Goal: Task Accomplishment & Management: Complete application form

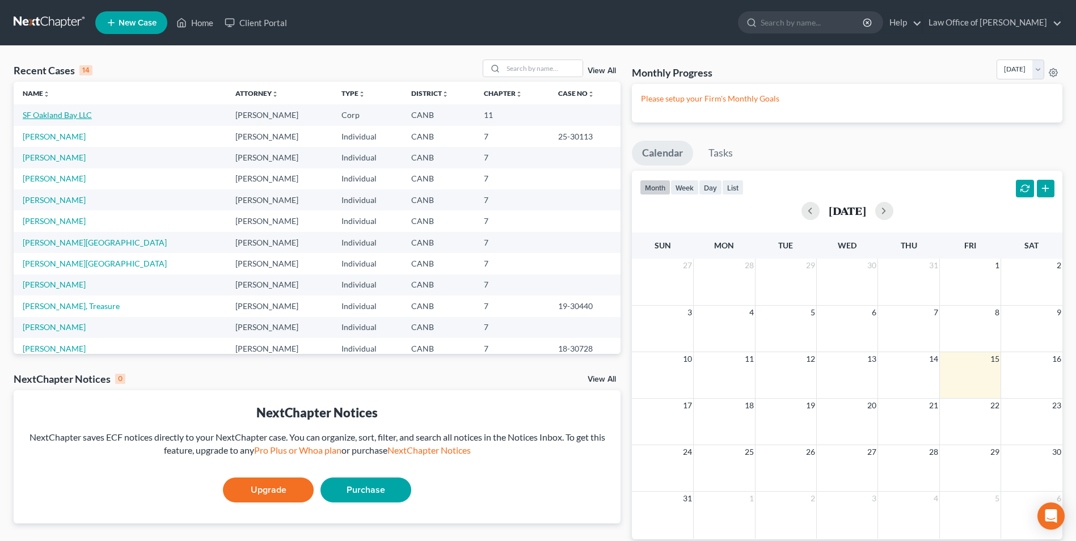
drag, startPoint x: 60, startPoint y: 113, endPoint x: 71, endPoint y: 122, distance: 14.6
click at [60, 113] on link "SF Oakland Bay LLC" at bounding box center [57, 115] width 69 height 10
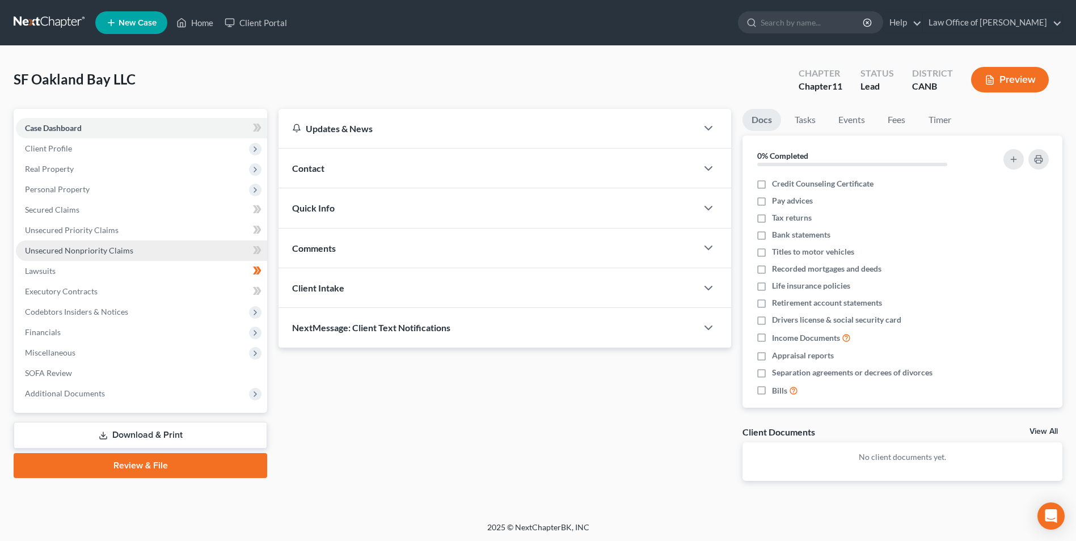
click at [66, 253] on span "Unsecured Nonpriority Claims" at bounding box center [79, 251] width 108 height 10
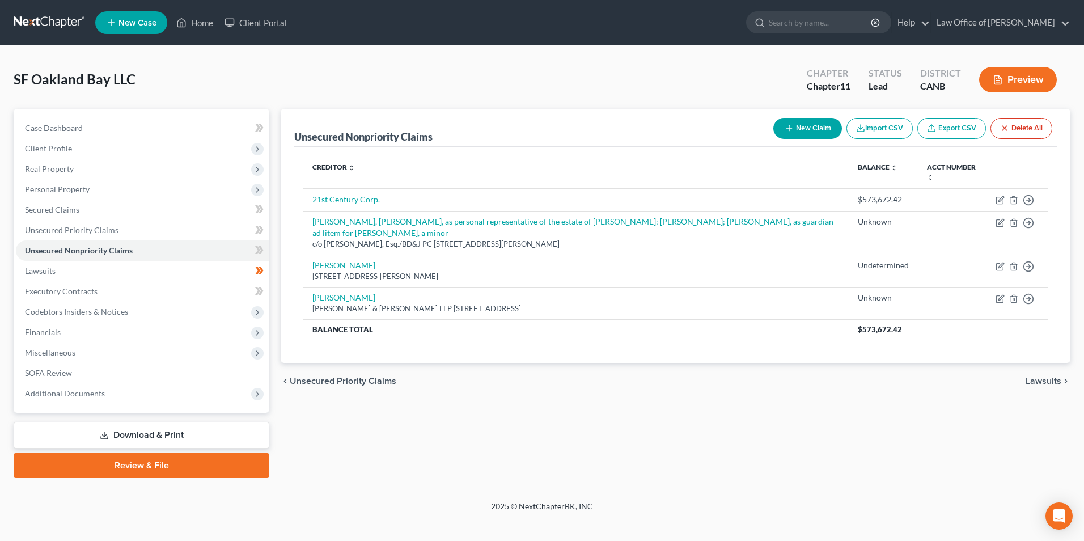
click at [794, 126] on button "New Claim" at bounding box center [807, 128] width 69 height 21
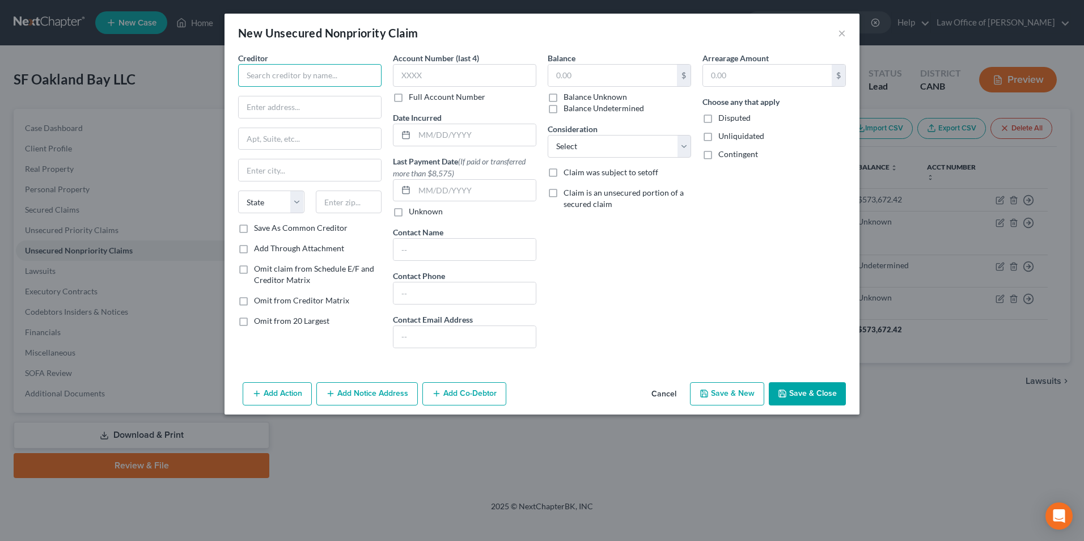
click at [267, 71] on input "text" at bounding box center [309, 75] width 143 height 23
type input "[PERSON_NAME] [PERSON_NAME] [PERSON_NAME] LLP"
type input "[STREET_ADDRESS]"
type input "201"
type input "Woodbury"
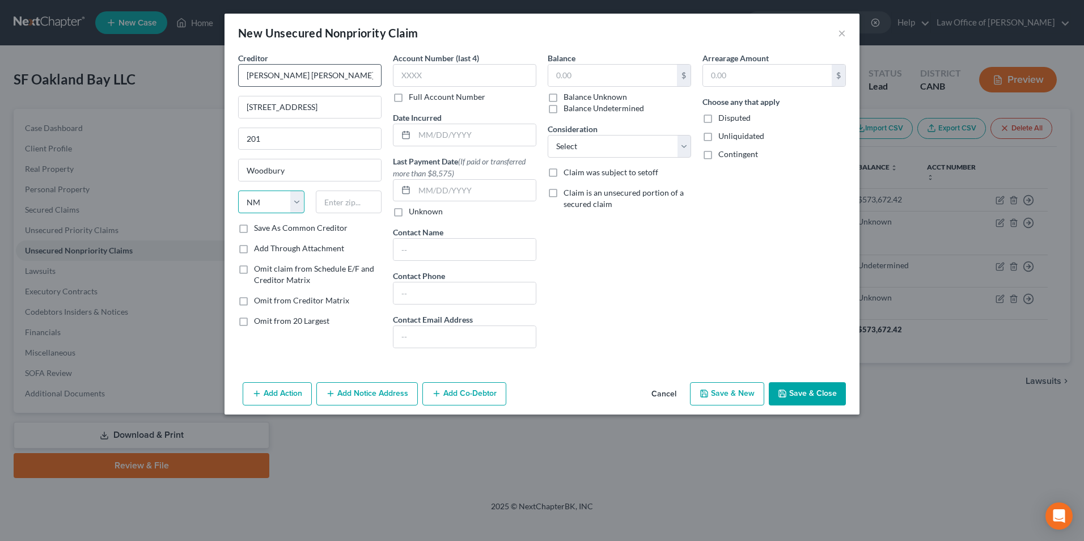
select select "35"
type input "11797"
click at [409, 77] on input "text" at bounding box center [464, 75] width 143 height 23
type input "5319"
click at [424, 130] on input "text" at bounding box center [474, 135] width 121 height 22
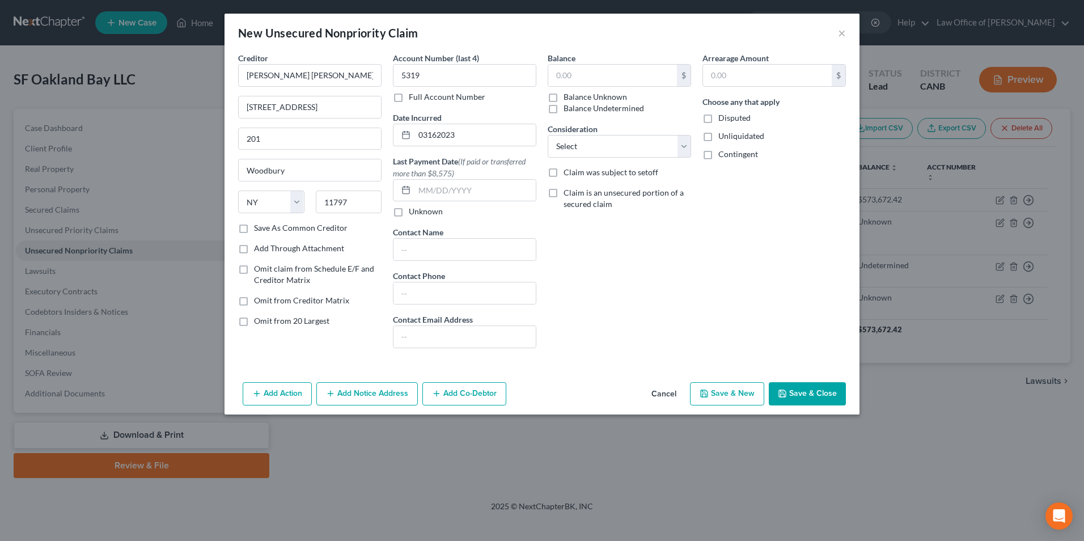
click at [558, 276] on div "Balance $ Balance Unknown Balance Undetermined $ Balance Unknown Consideration …" at bounding box center [619, 204] width 155 height 305
click at [474, 152] on div "Account Number (last 4) 5319 Full Account Number Date Incurred 03162023 Last Pa…" at bounding box center [464, 204] width 155 height 305
click at [452, 136] on input "03162023" at bounding box center [474, 135] width 121 height 22
click at [428, 132] on input "03162023" at bounding box center [474, 135] width 121 height 22
click at [439, 133] on input "03/162023" at bounding box center [474, 135] width 121 height 22
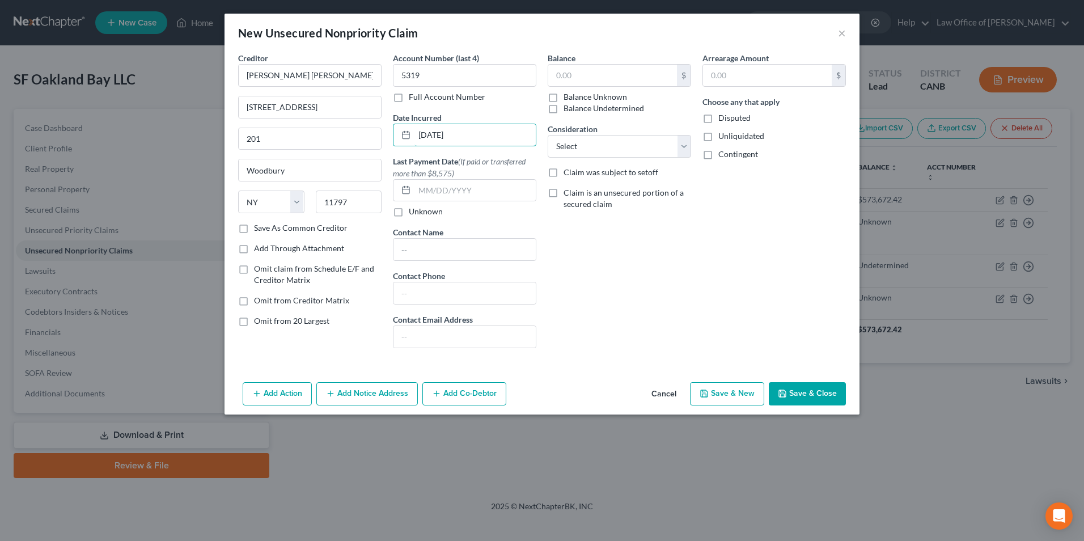
type input "[DATE]"
click at [592, 262] on div "Balance $ Balance Unknown Balance Undetermined $ Balance Unknown Consideration …" at bounding box center [619, 204] width 155 height 305
click at [606, 73] on input "text" at bounding box center [612, 76] width 129 height 22
type input "188,471.46"
click at [684, 145] on select "Select Cable / Satellite Services Collection Agency Credit Card Debt Debt Couns…" at bounding box center [619, 146] width 143 height 23
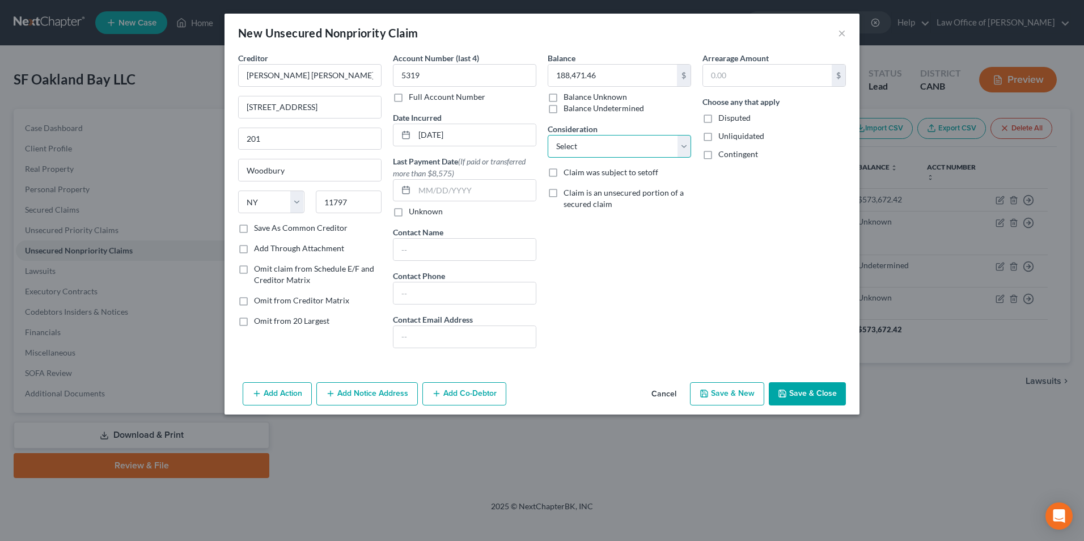
select select "14"
click at [548, 135] on select "Select Cable / Satellite Services Collection Agency Credit Card Debt Debt Couns…" at bounding box center [619, 146] width 143 height 23
drag, startPoint x: 709, startPoint y: 116, endPoint x: 706, endPoint y: 125, distance: 10.0
click at [718, 116] on label "Disputed" at bounding box center [734, 117] width 32 height 11
click at [723, 116] on input "Disputed" at bounding box center [726, 115] width 7 height 7
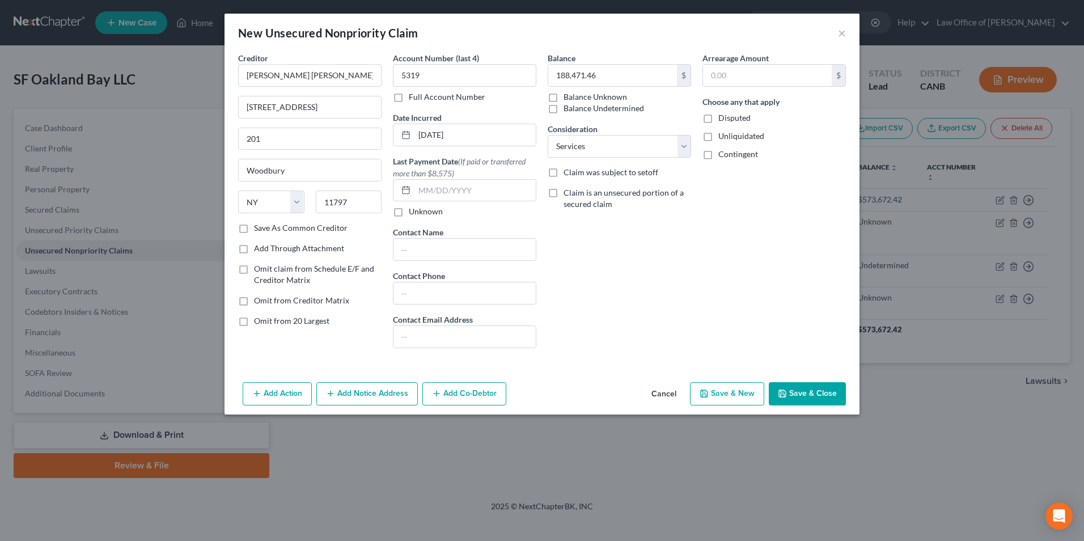
checkbox input "true"
click at [804, 391] on button "Save & Close" at bounding box center [807, 394] width 77 height 24
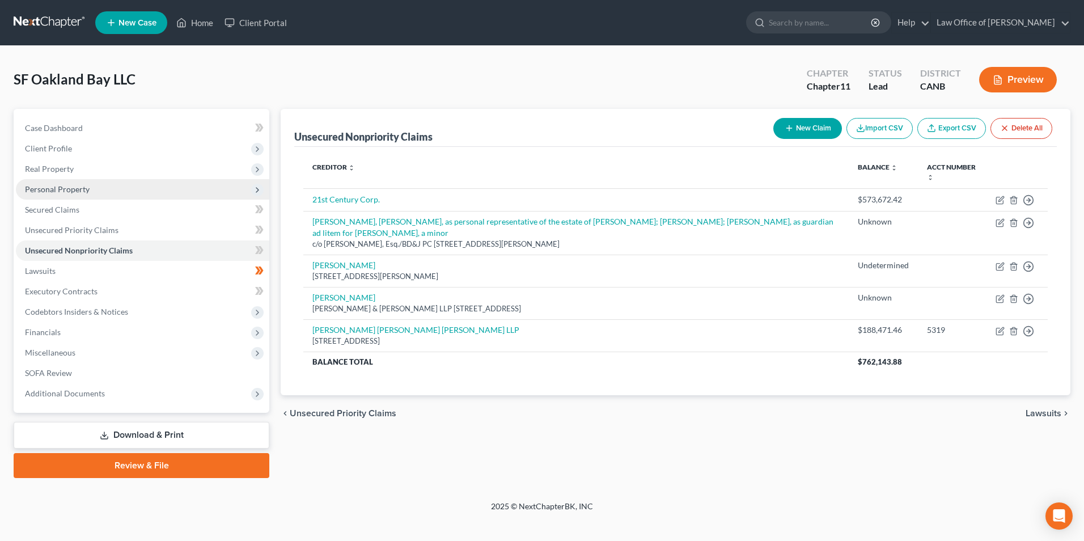
click at [75, 194] on span "Personal Property" at bounding box center [142, 189] width 253 height 20
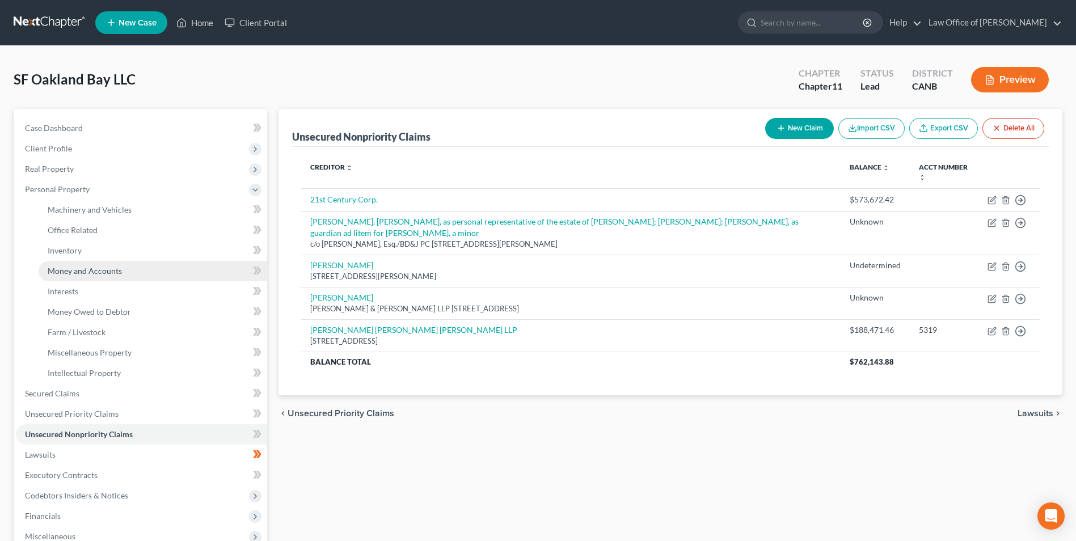
click at [81, 273] on span "Money and Accounts" at bounding box center [85, 271] width 74 height 10
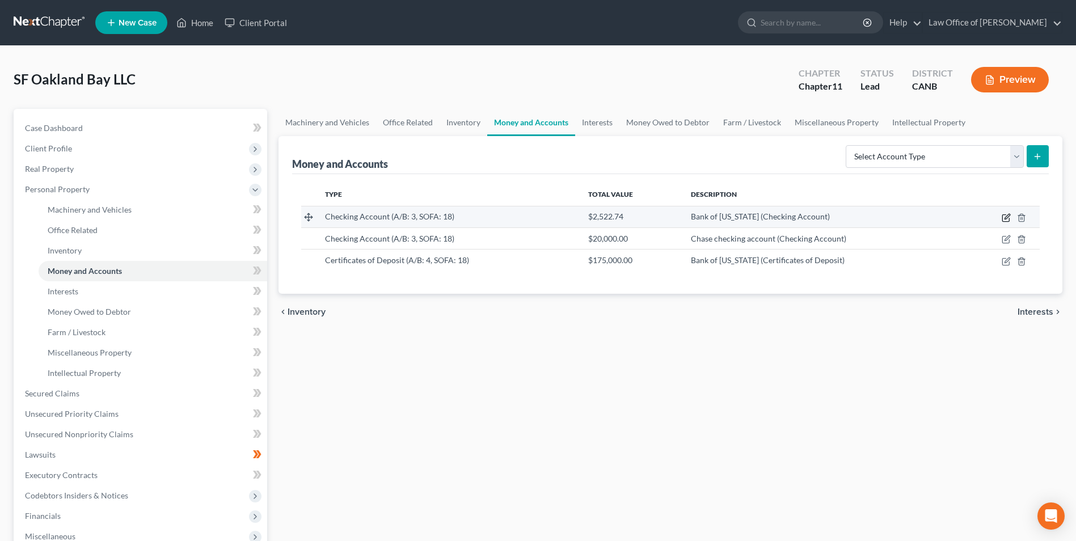
click at [1008, 219] on icon "button" at bounding box center [1005, 217] width 9 height 9
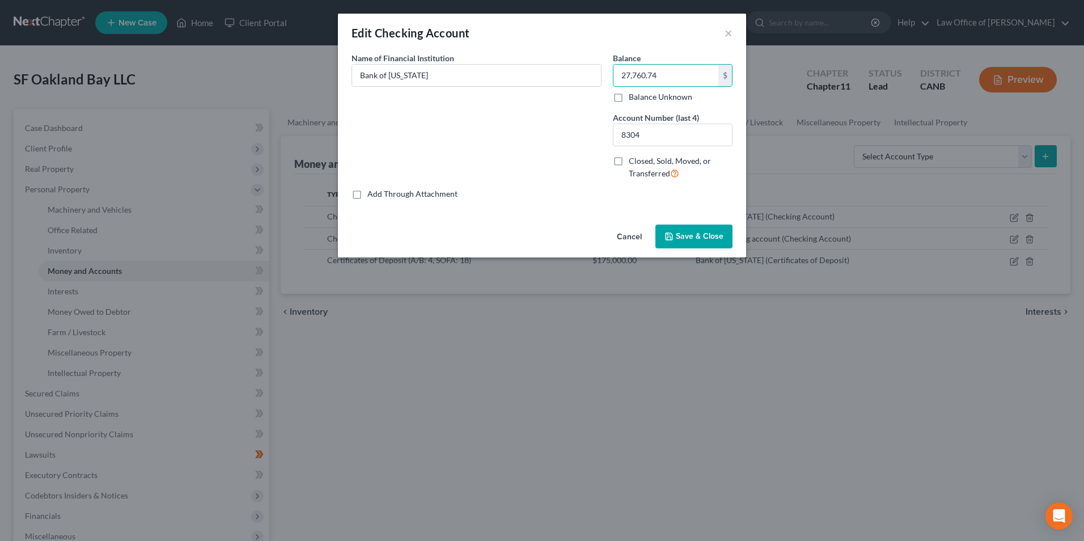
type input "27,760.74"
click at [675, 242] on button "Save & Close" at bounding box center [693, 237] width 77 height 24
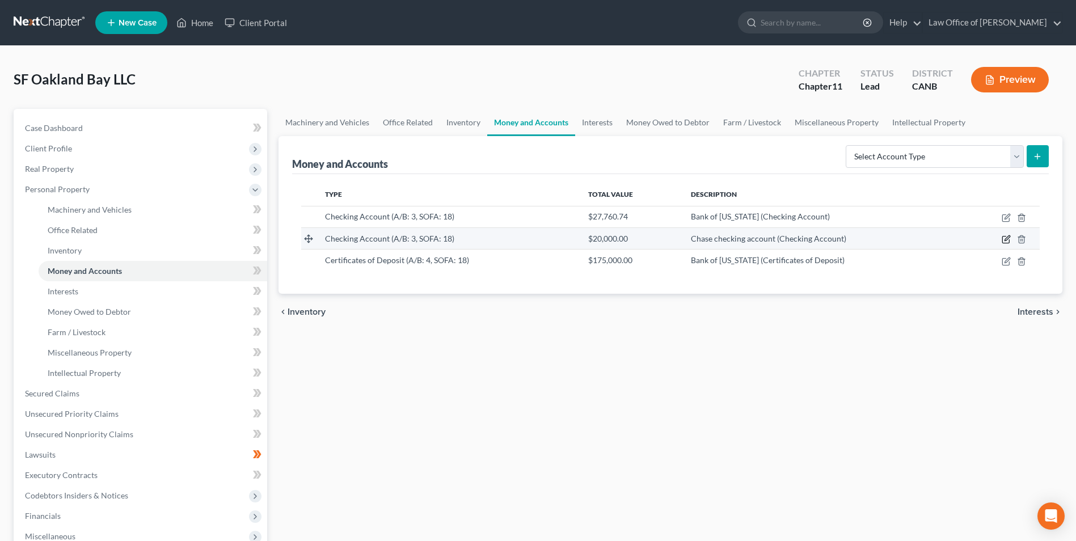
click at [1004, 239] on icon "button" at bounding box center [1005, 239] width 9 height 9
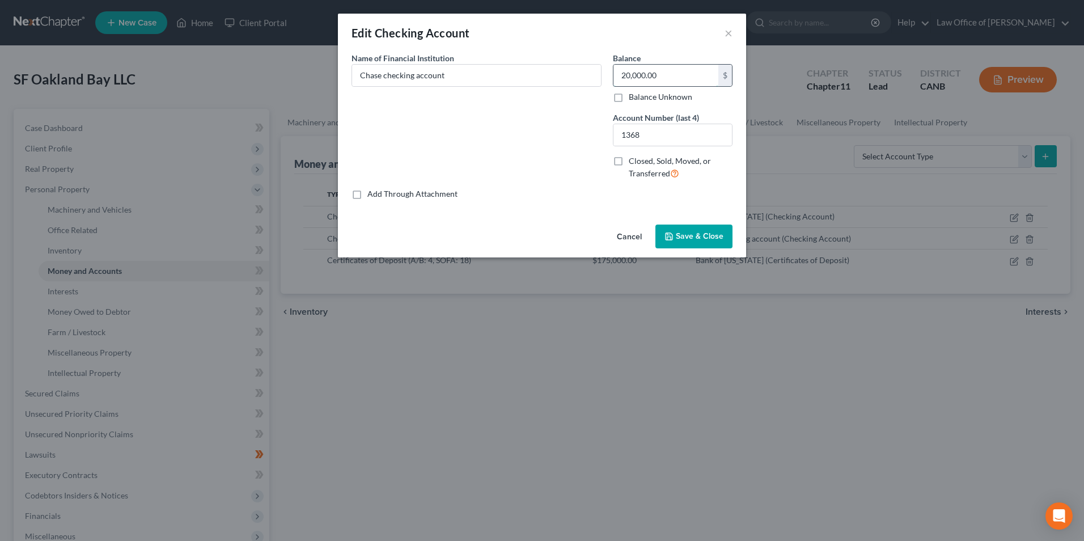
click at [663, 79] on input "20,000.00" at bounding box center [665, 76] width 105 height 22
type input "18,603.27"
click at [696, 240] on span "Save & Close" at bounding box center [700, 236] width 48 height 10
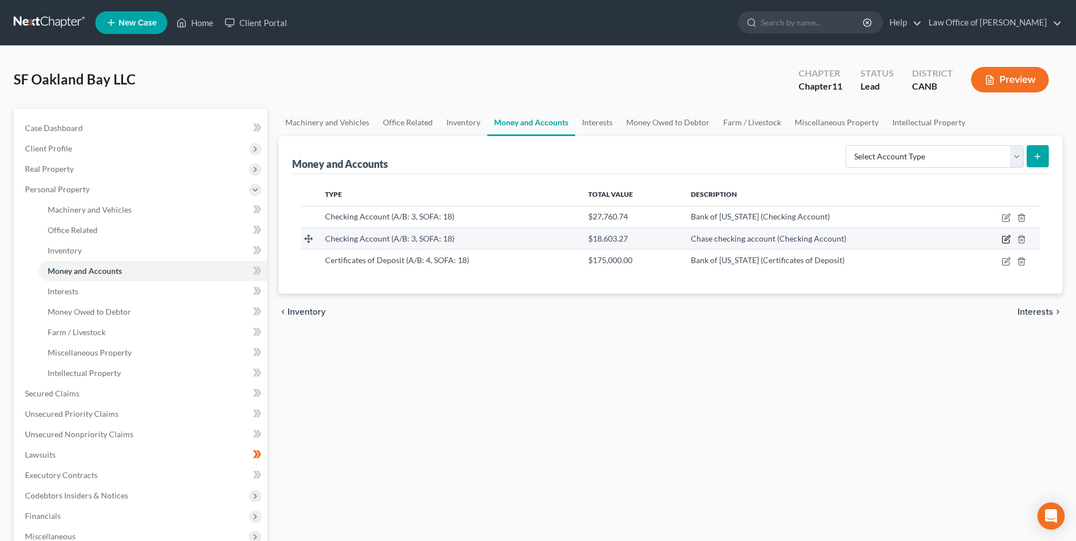
click at [1007, 241] on icon "button" at bounding box center [1005, 239] width 9 height 9
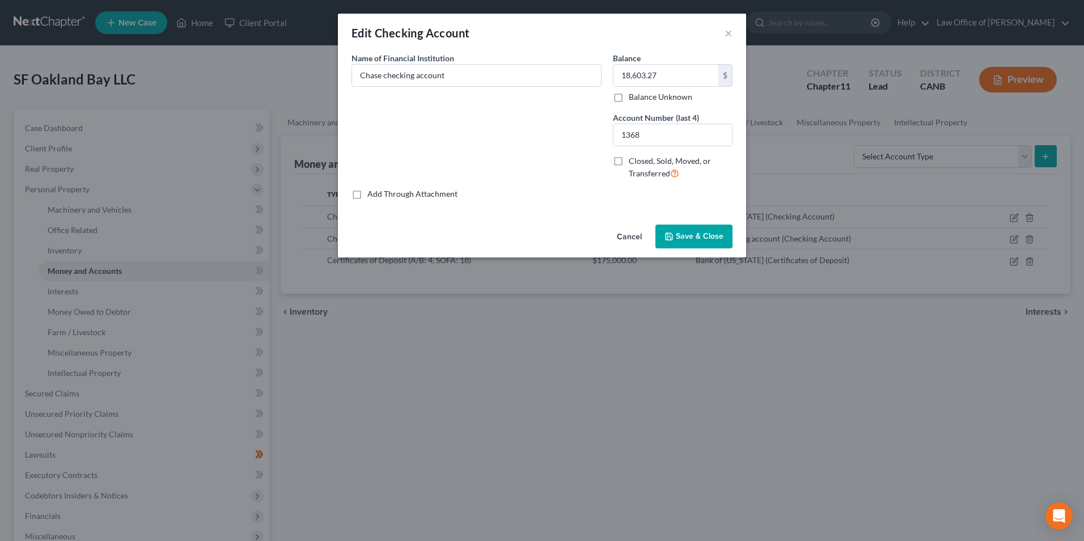
click at [939, 339] on div "Edit Checking Account × Common Asset Select Name of Financial Institution * Cha…" at bounding box center [542, 270] width 1084 height 541
click at [519, 73] on input "Chase checking account" at bounding box center [476, 76] width 249 height 22
type input "Chase checking account (MCS)"
click at [703, 244] on button "Save & Close" at bounding box center [693, 237] width 77 height 24
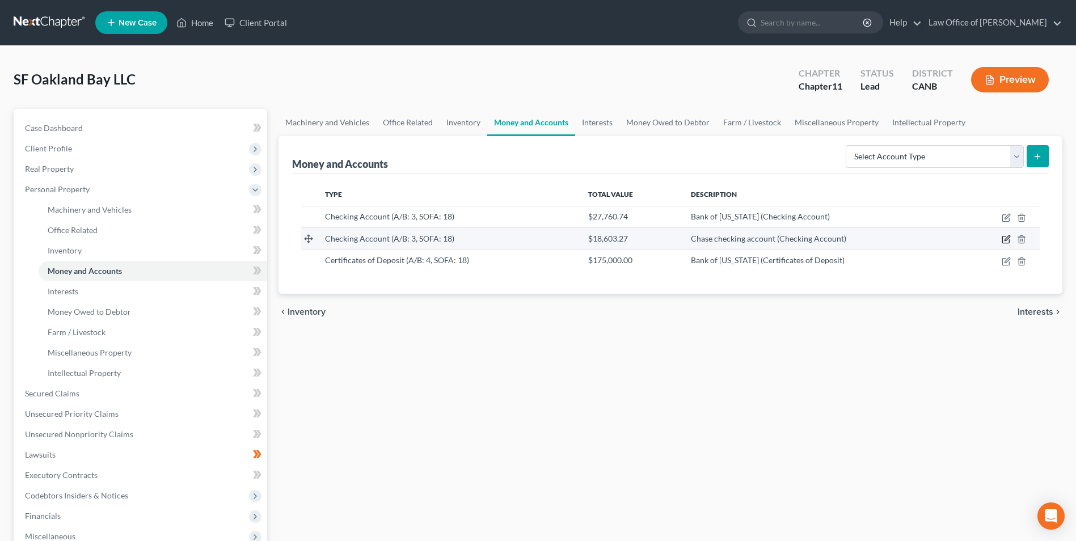
click at [1003, 238] on icon "button" at bounding box center [1005, 239] width 9 height 9
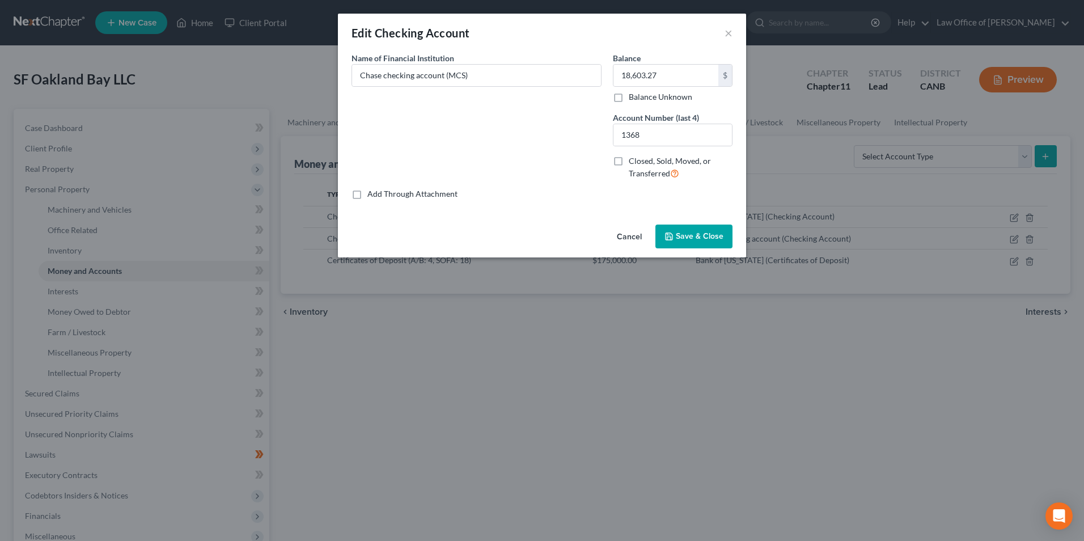
click at [699, 232] on span "Save & Close" at bounding box center [700, 236] width 48 height 10
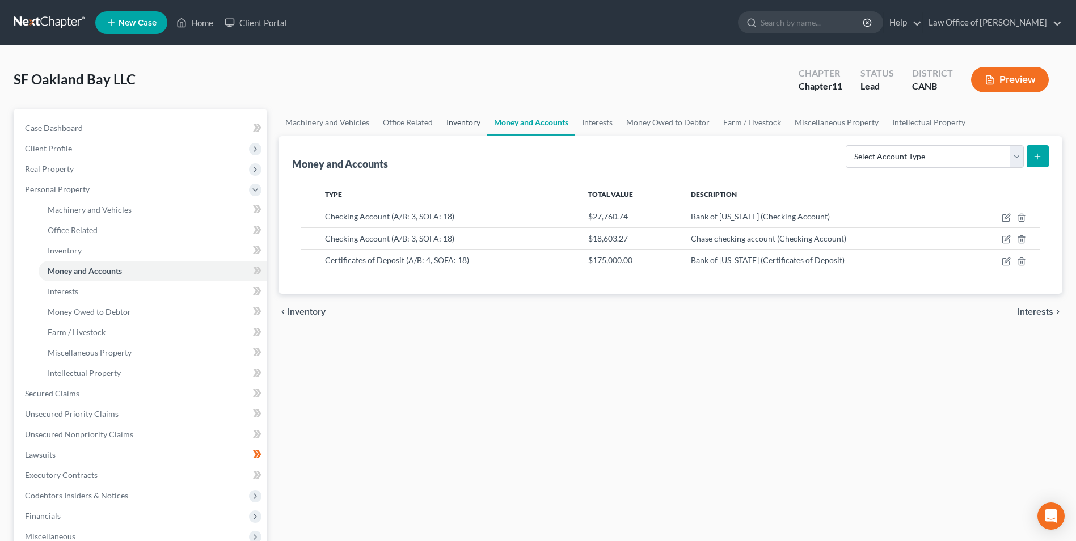
click at [465, 123] on link "Inventory" at bounding box center [463, 122] width 48 height 27
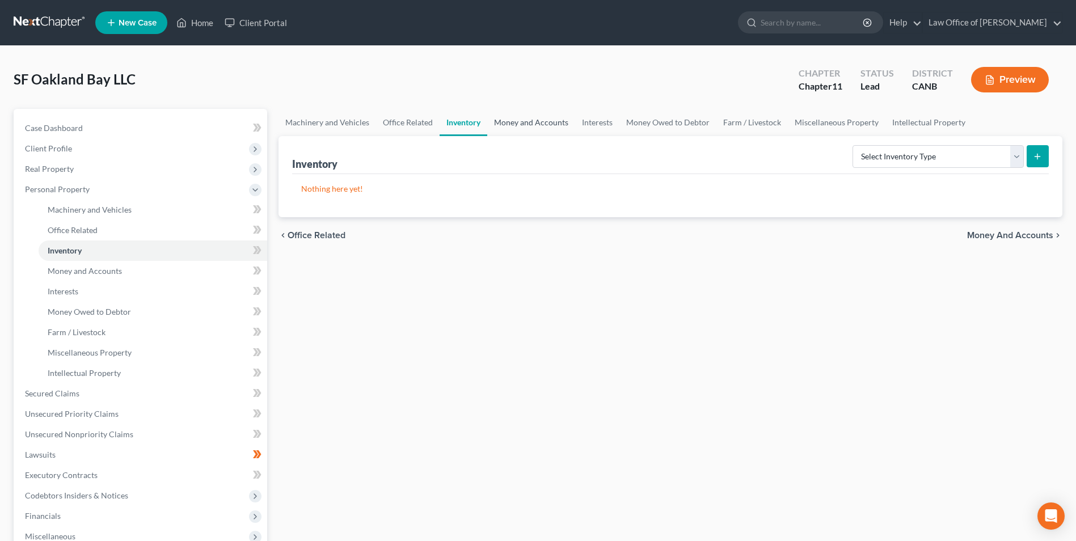
click at [535, 124] on link "Money and Accounts" at bounding box center [531, 122] width 88 height 27
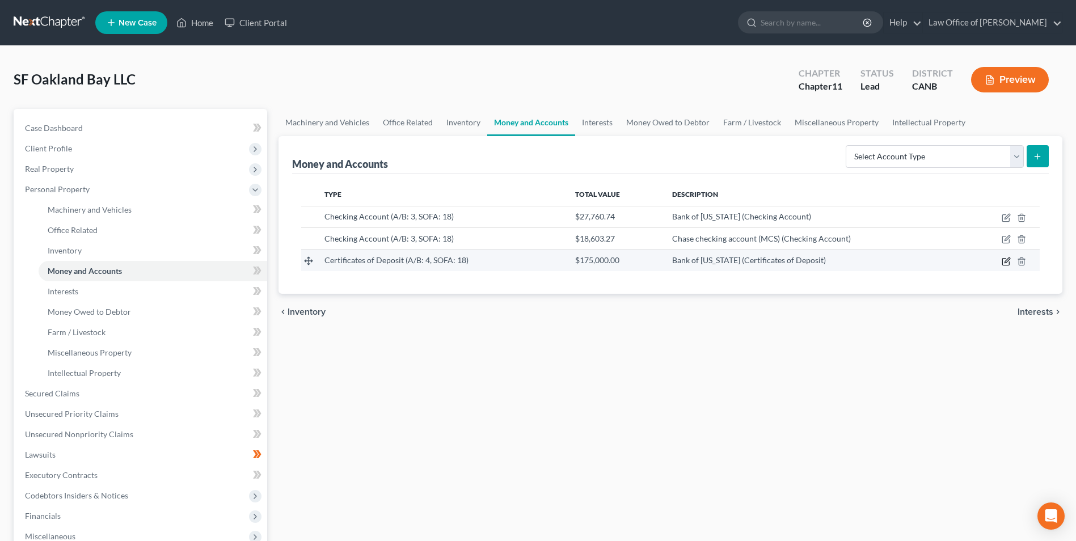
click at [1005, 264] on icon "button" at bounding box center [1005, 261] width 9 height 9
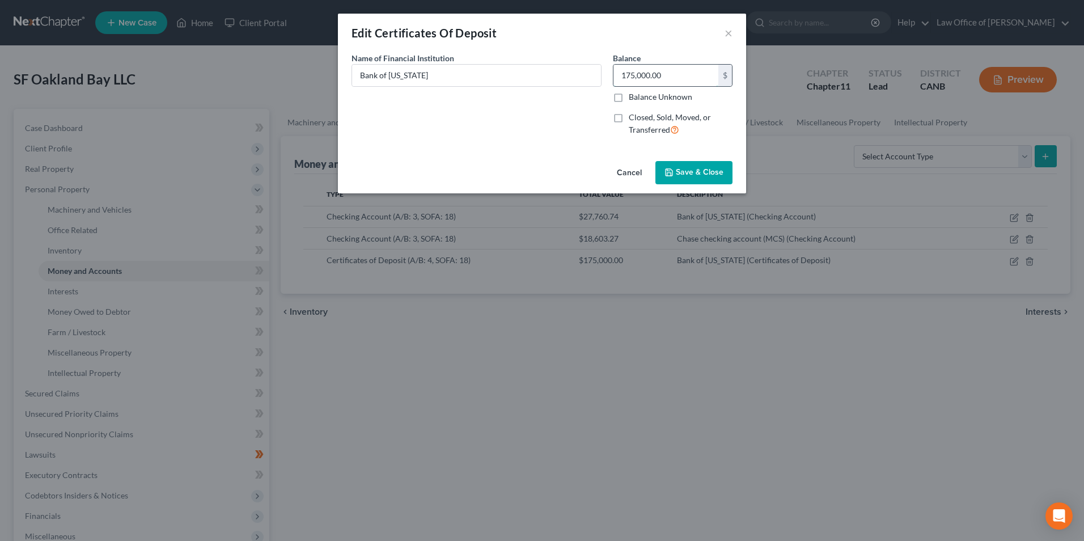
click at [676, 73] on input "175,000.00" at bounding box center [665, 76] width 105 height 22
type input "177,377.85"
click at [708, 166] on button "Save & Close" at bounding box center [693, 173] width 77 height 24
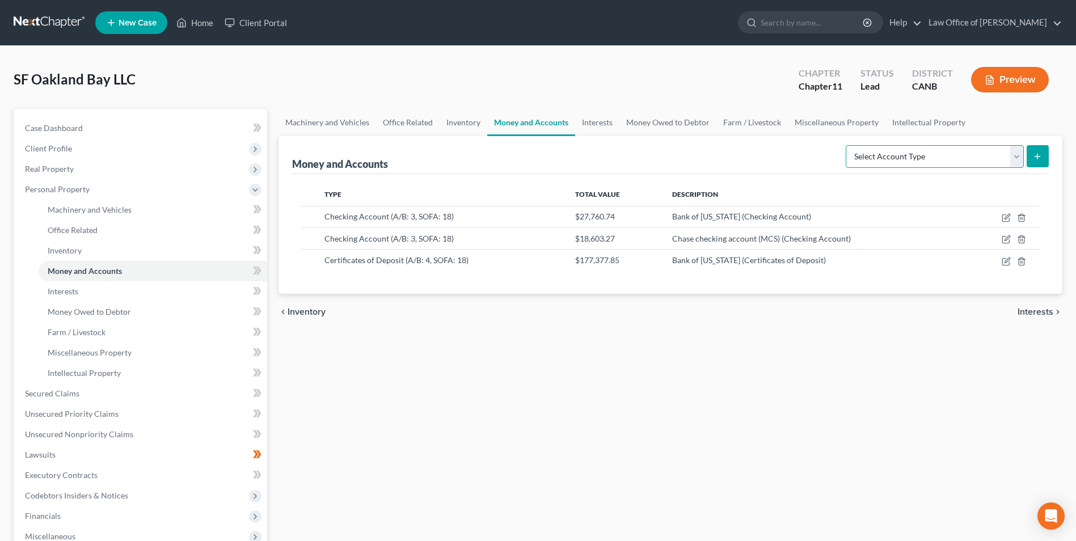
click at [1018, 156] on select "Select Account Type Brokerage (A/B: 3, SOFA: 18) Cash on Hand (A/B: 2) Certific…" at bounding box center [934, 156] width 178 height 23
select select "savings"
click at [847, 145] on select "Select Account Type Brokerage (A/B: 3, SOFA: 18) Cash on Hand (A/B: 2) Certific…" at bounding box center [934, 156] width 178 height 23
click at [1032, 158] on button "submit" at bounding box center [1037, 156] width 22 height 22
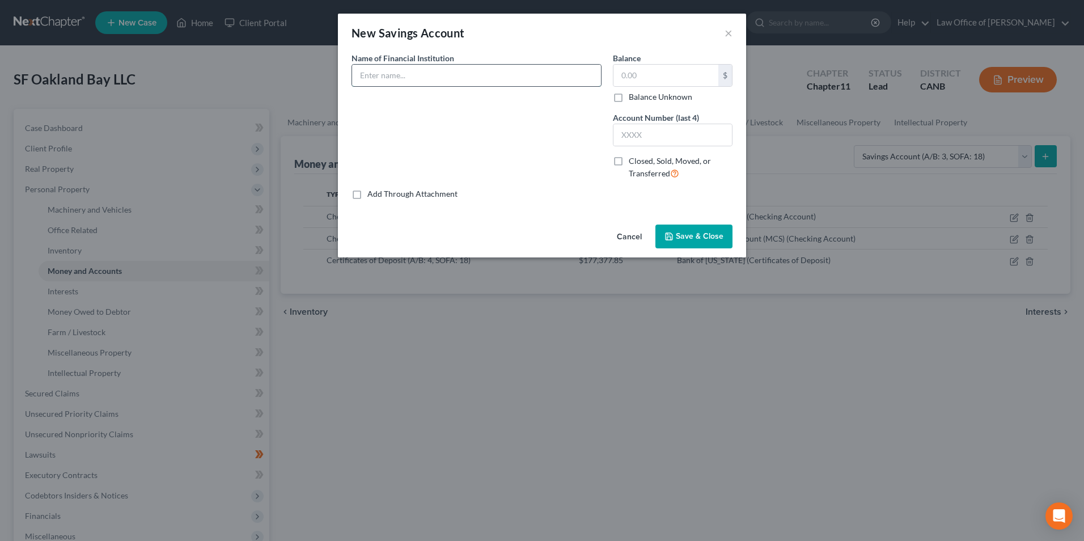
click at [406, 78] on input "text" at bounding box center [476, 76] width 249 height 22
type input "C"
type input "j"
type input "JP MPrgan Chase Bank"
type input "1,000"
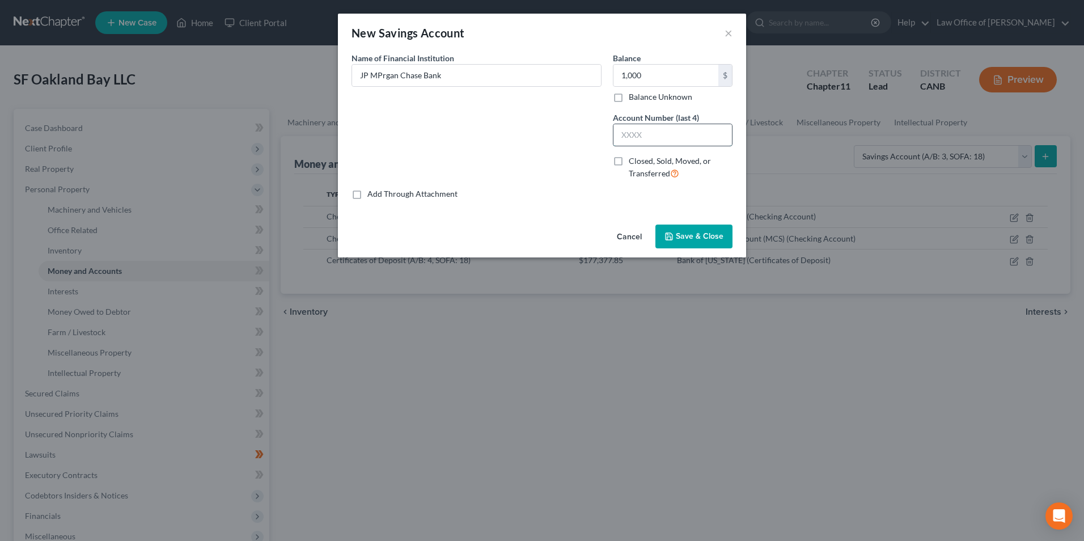
click at [659, 136] on input "text" at bounding box center [672, 135] width 118 height 22
type input "2689"
click at [681, 234] on span "Save & Close" at bounding box center [700, 236] width 48 height 10
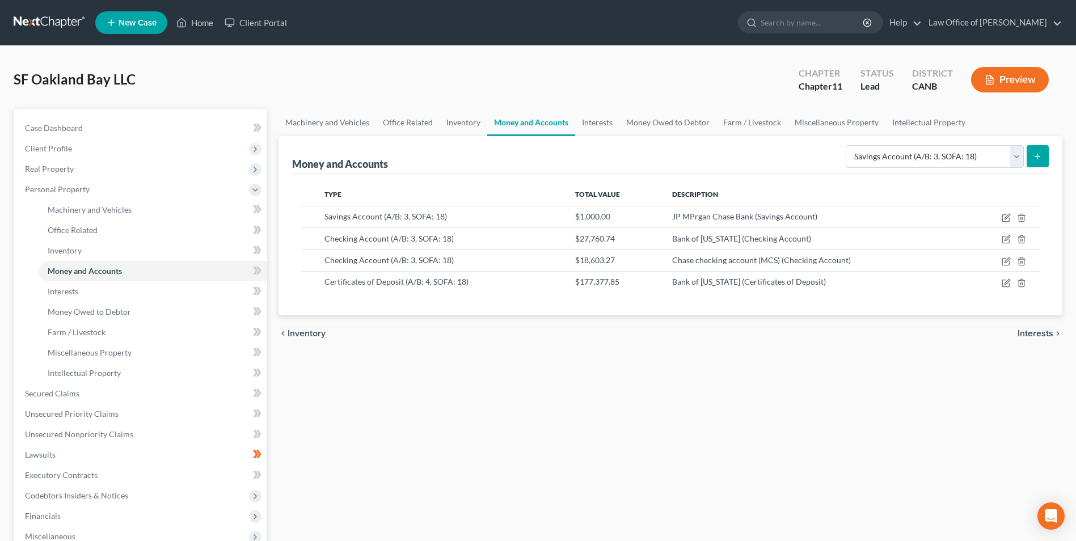
click at [1031, 152] on button "submit" at bounding box center [1037, 156] width 22 height 22
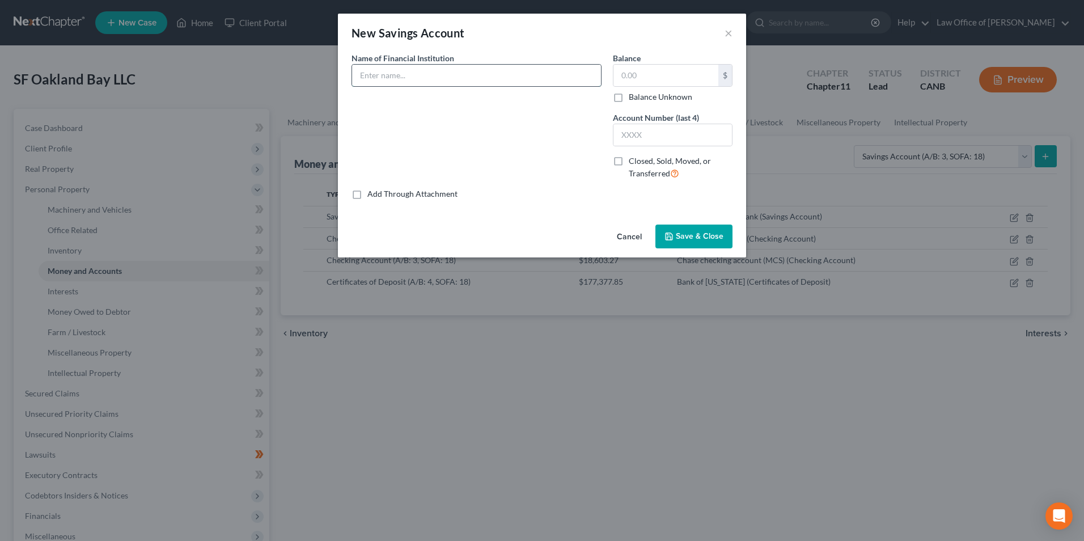
click at [362, 74] on input "text" at bounding box center [476, 76] width 249 height 22
type input "JP MPrgan Chase Bank"
type input "1,000"
type input "2689"
drag, startPoint x: 378, startPoint y: 79, endPoint x: 387, endPoint y: 88, distance: 12.9
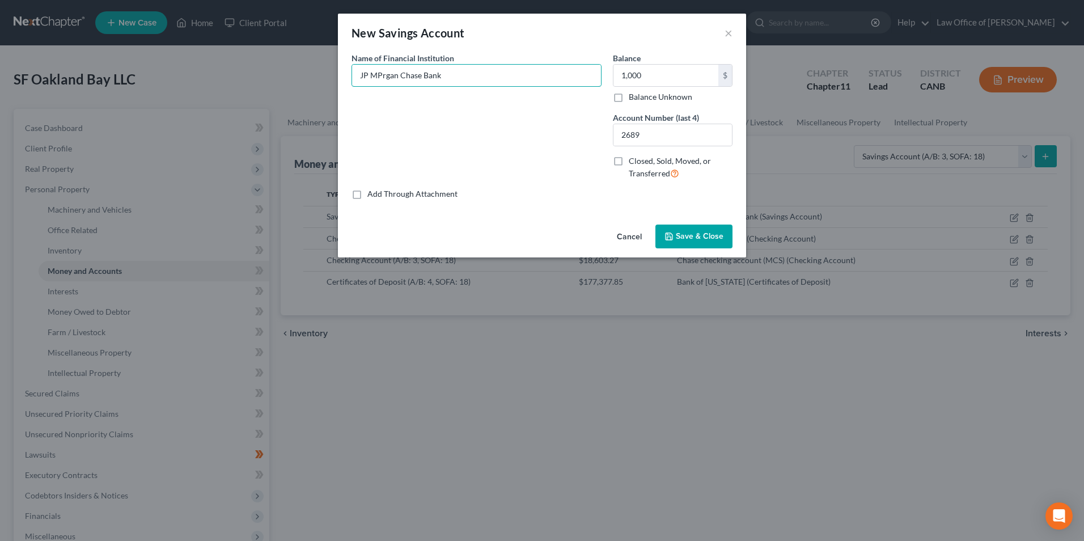
click at [378, 79] on input "JP MPrgan Chase Bank" at bounding box center [476, 76] width 249 height 22
type input "[PERSON_NAME] [PERSON_NAME] Bank"
click at [662, 80] on input "1,000" at bounding box center [665, 76] width 105 height 22
type input "2,000"
click at [662, 132] on input "2689" at bounding box center [672, 135] width 118 height 22
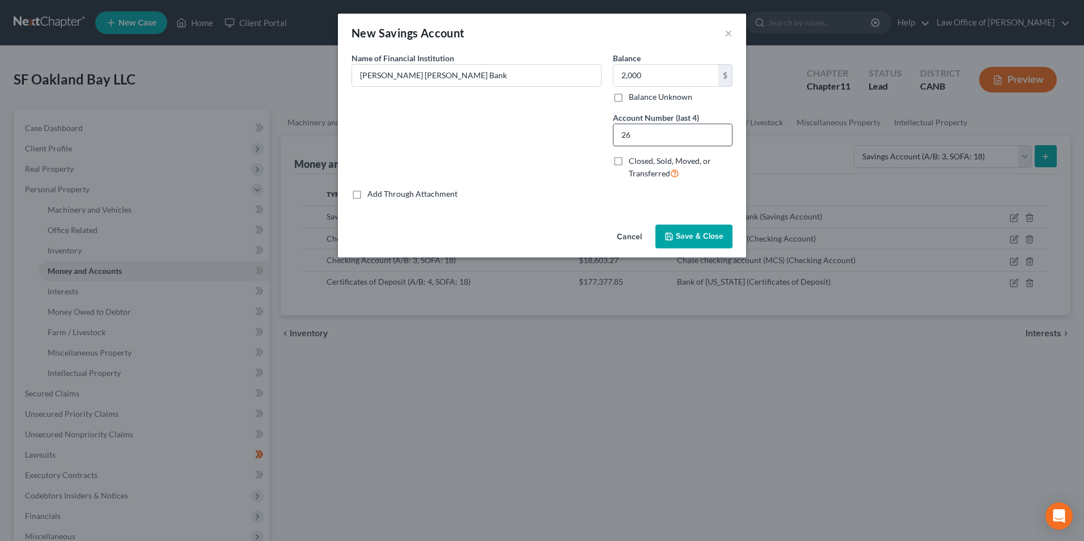
type input "2"
type input "5168"
click at [690, 236] on span "Save & Close" at bounding box center [700, 236] width 48 height 10
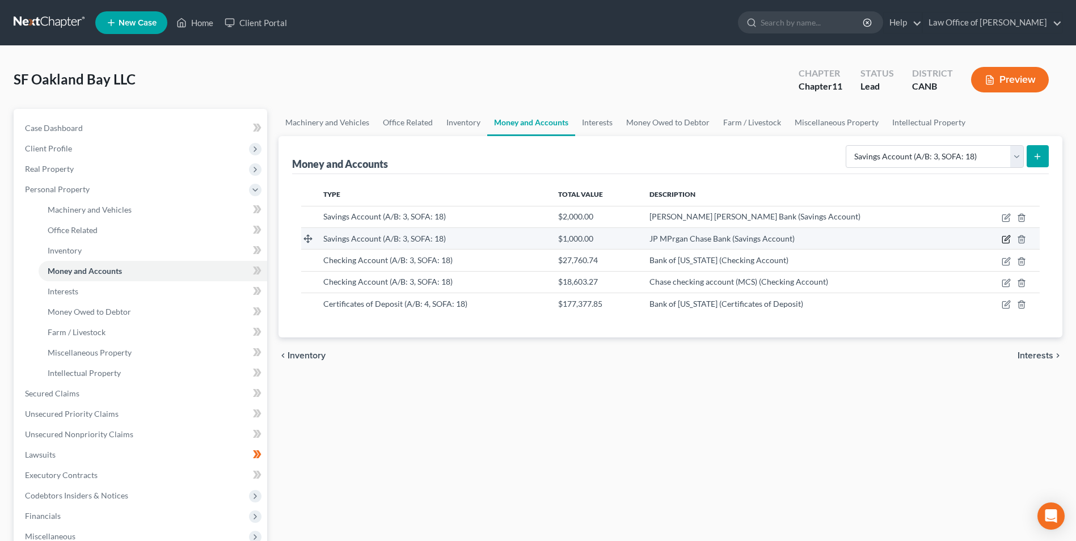
click at [1004, 238] on icon "button" at bounding box center [1005, 239] width 9 height 9
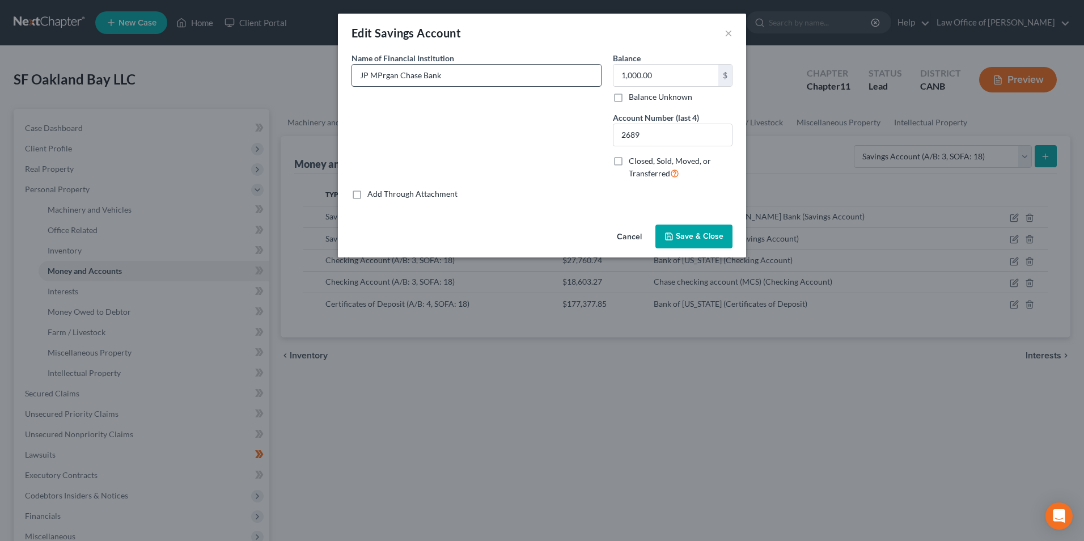
click at [377, 77] on input "JP MPrgan Chase Bank" at bounding box center [476, 76] width 249 height 22
type input "[PERSON_NAME] [PERSON_NAME] Bank"
click at [723, 238] on span "Save & Close" at bounding box center [700, 236] width 48 height 10
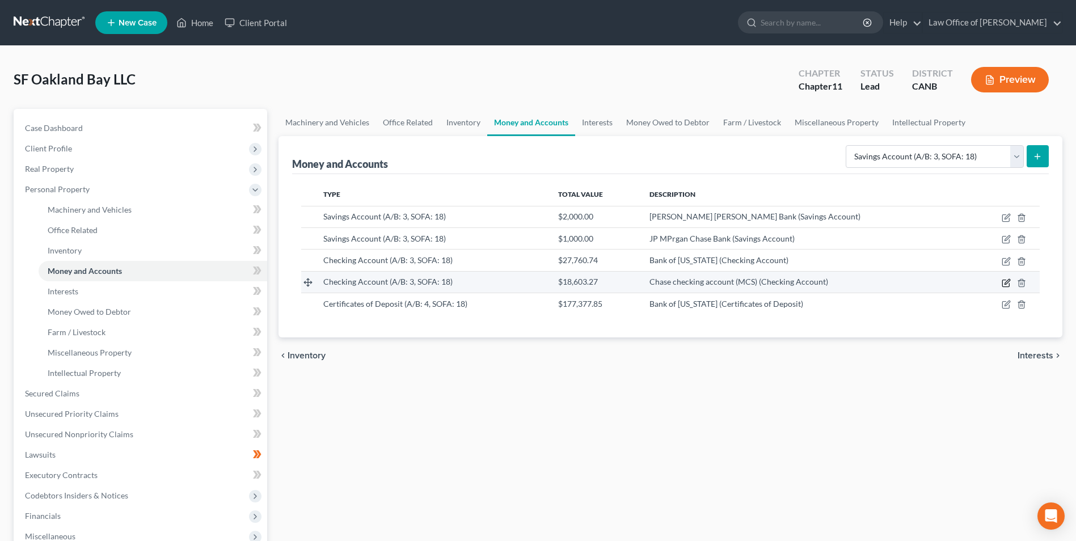
click at [1005, 282] on icon "button" at bounding box center [1005, 282] width 9 height 9
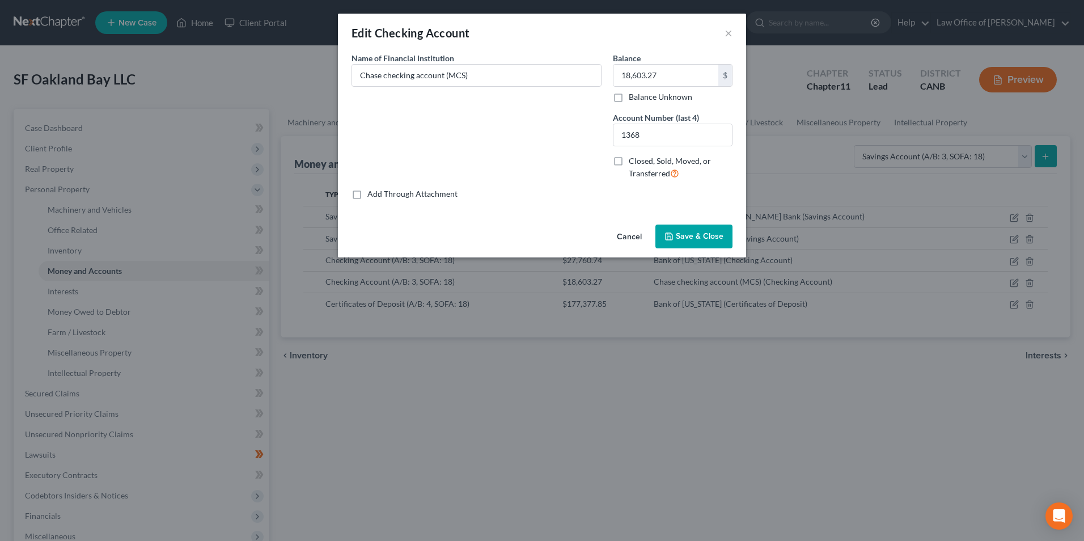
drag, startPoint x: 692, startPoint y: 239, endPoint x: 735, endPoint y: 310, distance: 82.2
click at [693, 240] on span "Save & Close" at bounding box center [700, 236] width 48 height 10
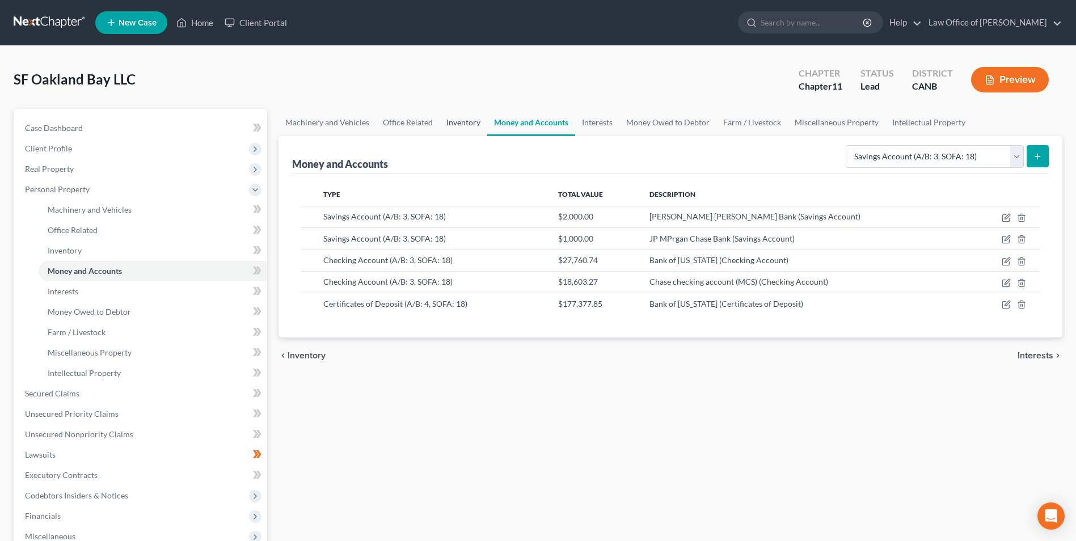
click at [466, 123] on link "Inventory" at bounding box center [463, 122] width 48 height 27
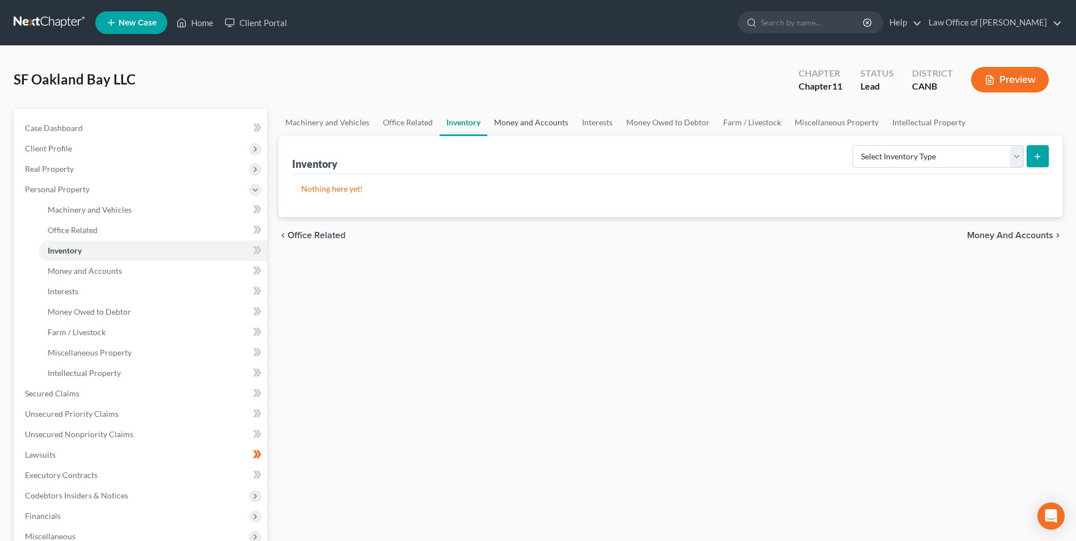
click at [524, 122] on link "Money and Accounts" at bounding box center [531, 122] width 88 height 27
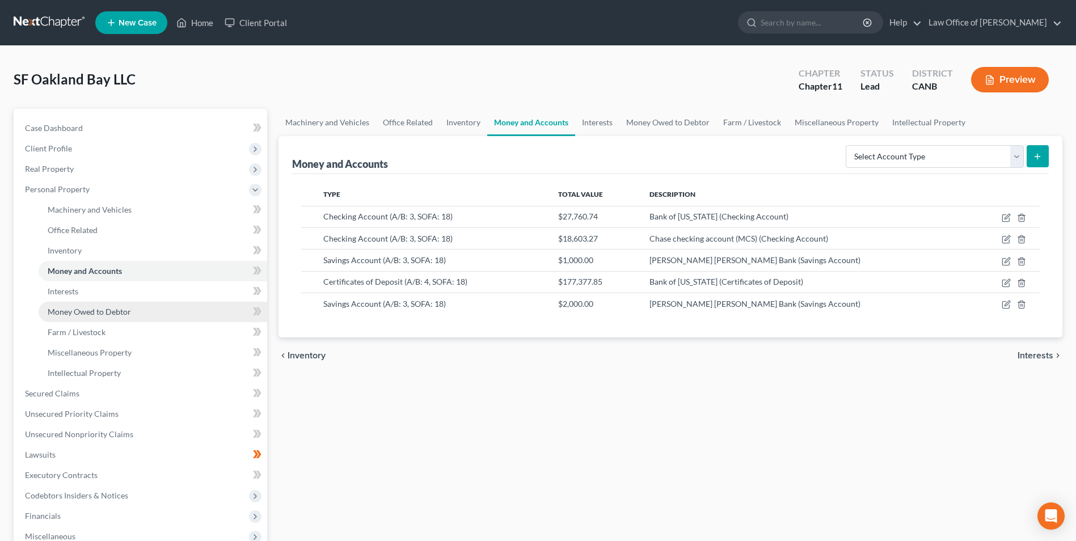
click at [90, 313] on span "Money Owed to Debtor" at bounding box center [89, 312] width 83 height 10
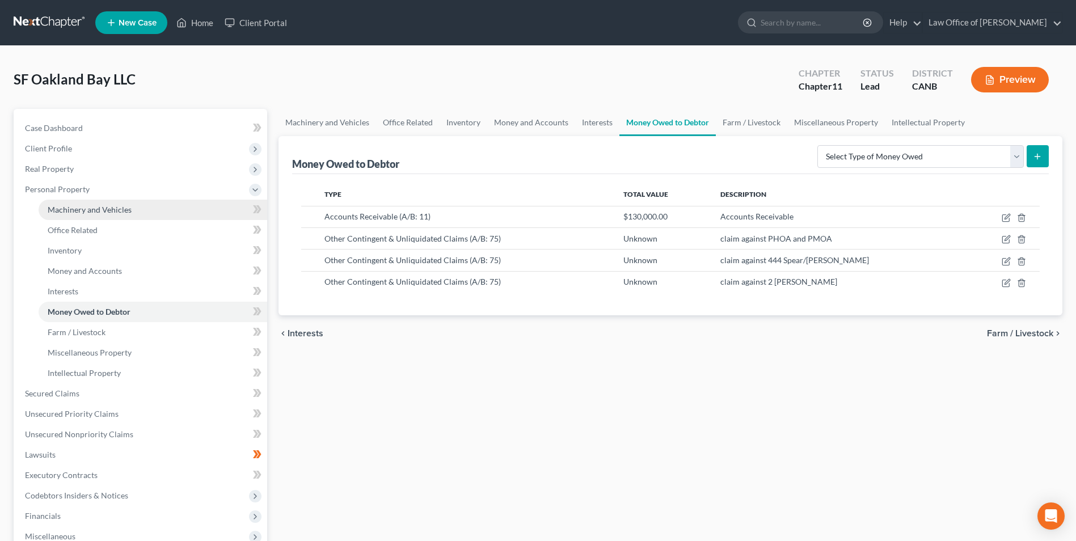
click at [123, 211] on span "Machinery and Vehicles" at bounding box center [90, 210] width 84 height 10
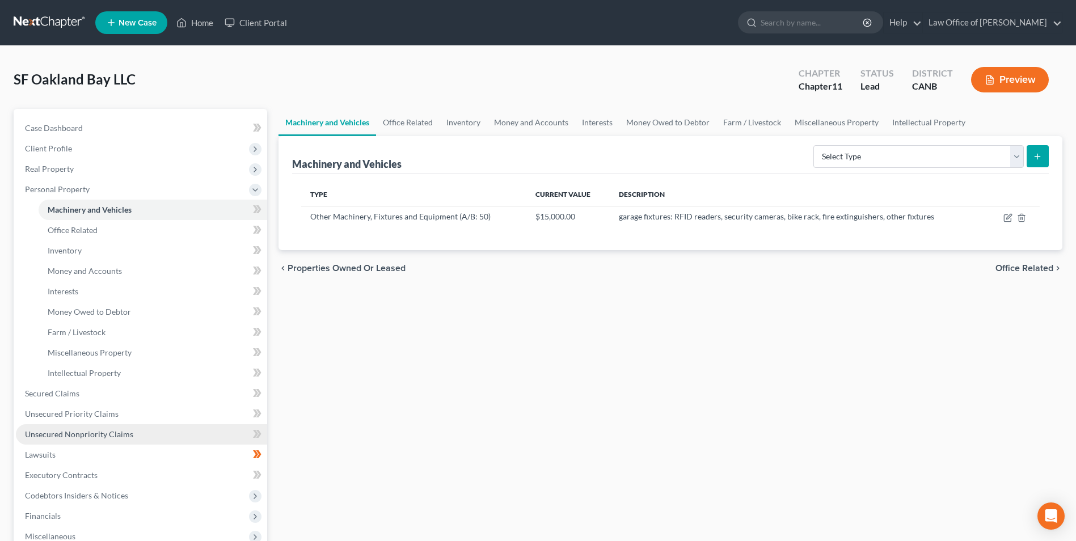
click at [130, 431] on span "Unsecured Nonpriority Claims" at bounding box center [79, 434] width 108 height 10
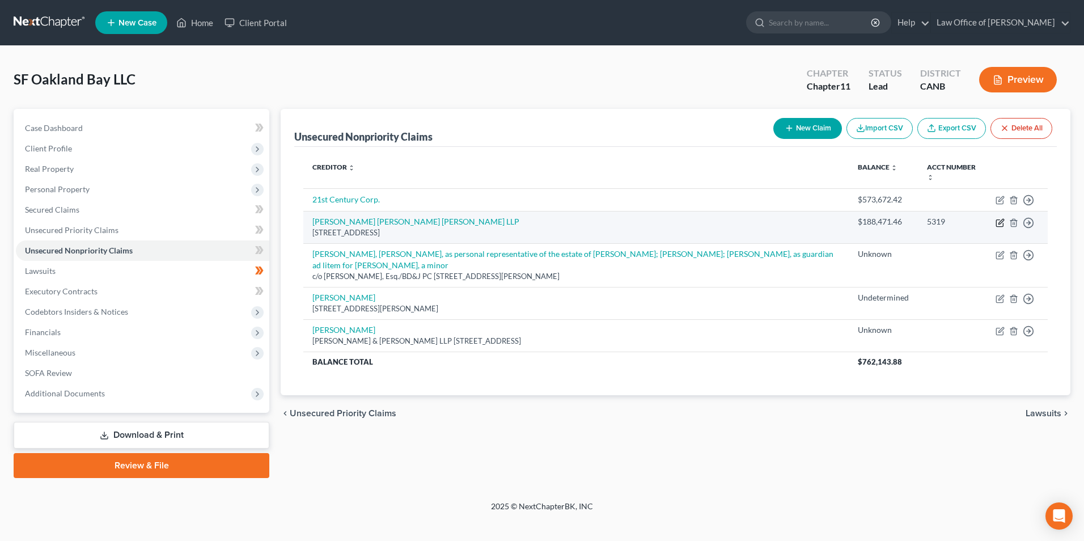
click at [1002, 218] on icon "button" at bounding box center [1000, 222] width 9 height 9
select select "35"
select select "14"
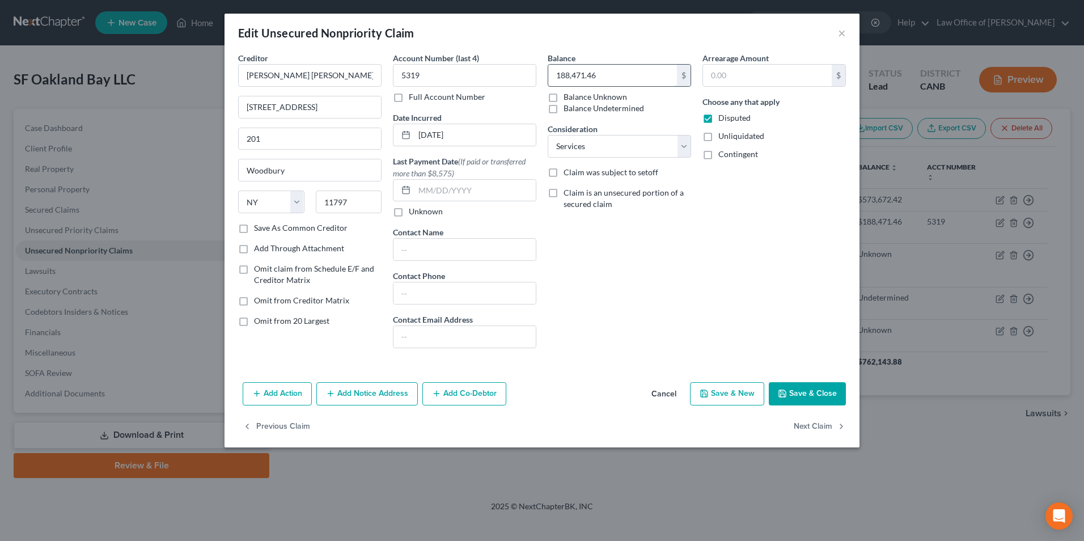
click at [610, 77] on input "188,471.46" at bounding box center [612, 76] width 129 height 22
type input "174,611.72"
click at [806, 387] on button "Save & Close" at bounding box center [807, 394] width 77 height 24
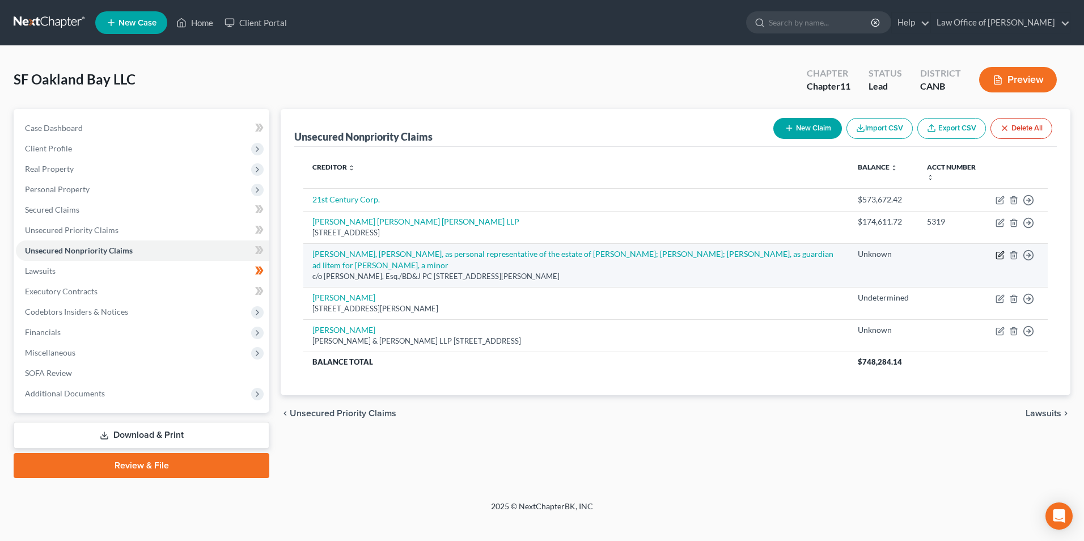
click at [1002, 251] on icon "button" at bounding box center [1000, 255] width 9 height 9
select select "4"
select select "11"
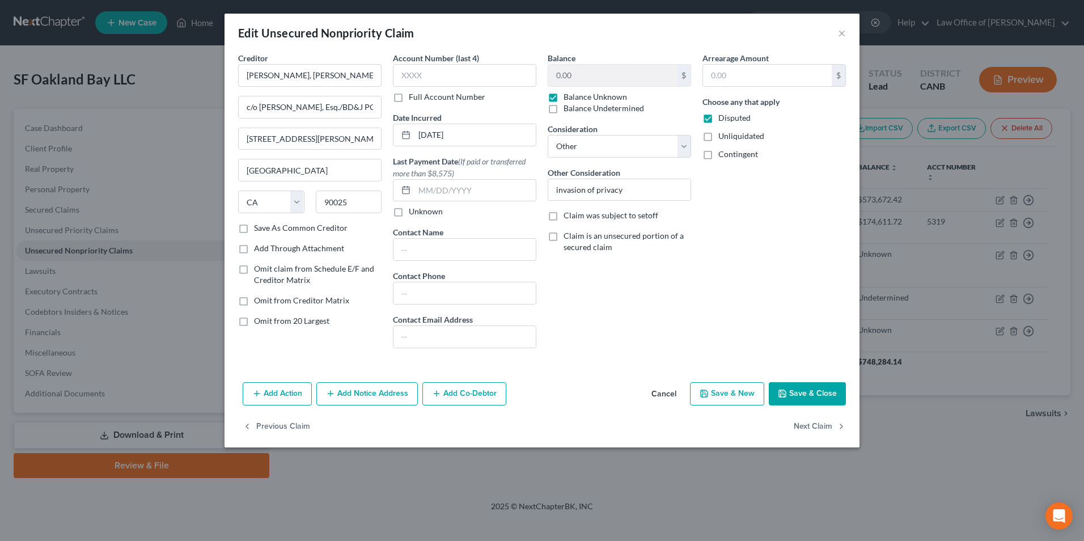
click at [718, 138] on label "Unliquidated" at bounding box center [741, 135] width 46 height 11
click at [723, 138] on input "Unliquidated" at bounding box center [726, 133] width 7 height 7
checkbox input "true"
click at [803, 392] on button "Save & Close" at bounding box center [807, 394] width 77 height 24
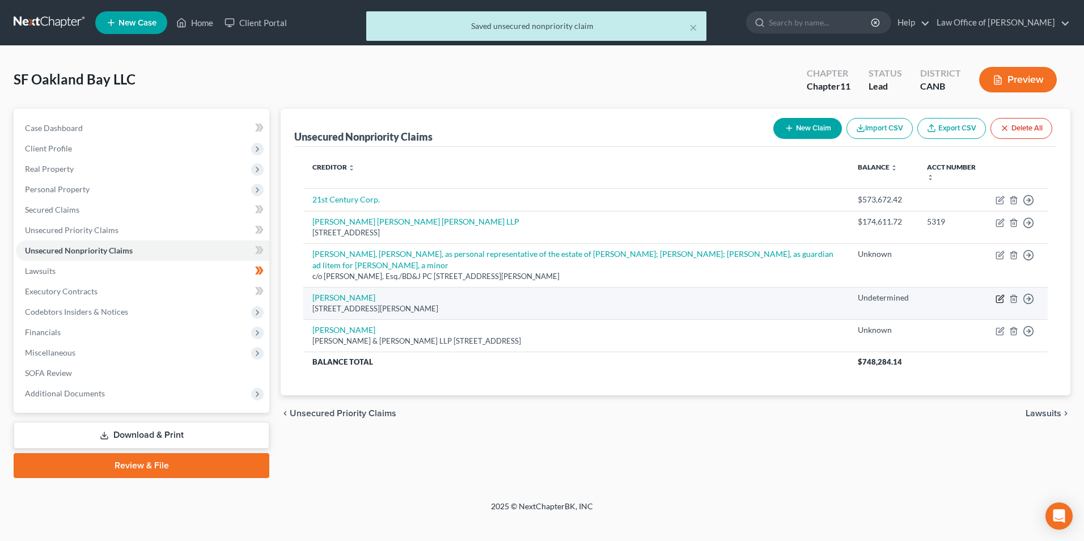
click at [1003, 294] on icon "button" at bounding box center [1000, 298] width 9 height 9
select select "4"
select select "11"
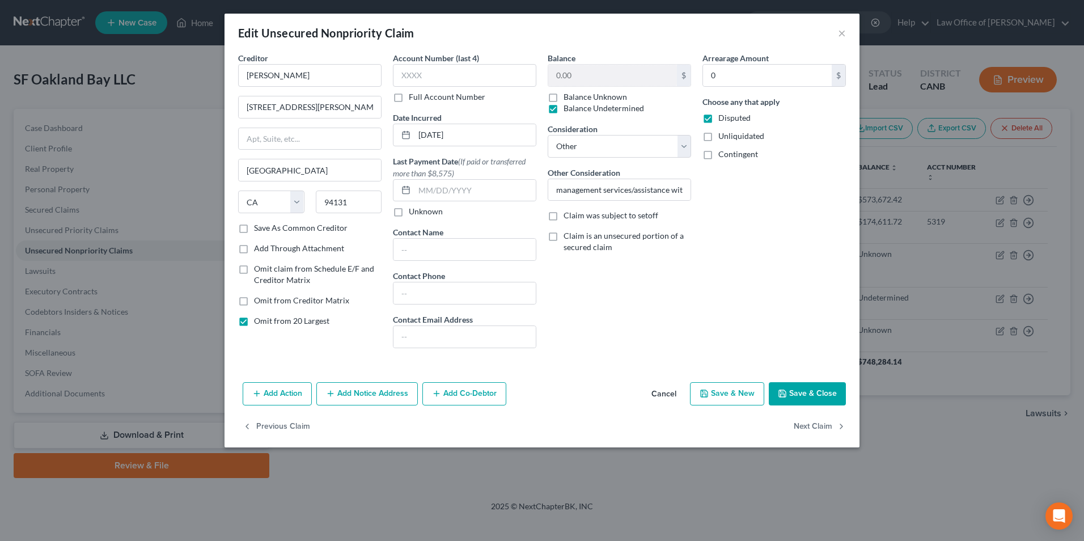
click at [819, 392] on button "Save & Close" at bounding box center [807, 394] width 77 height 24
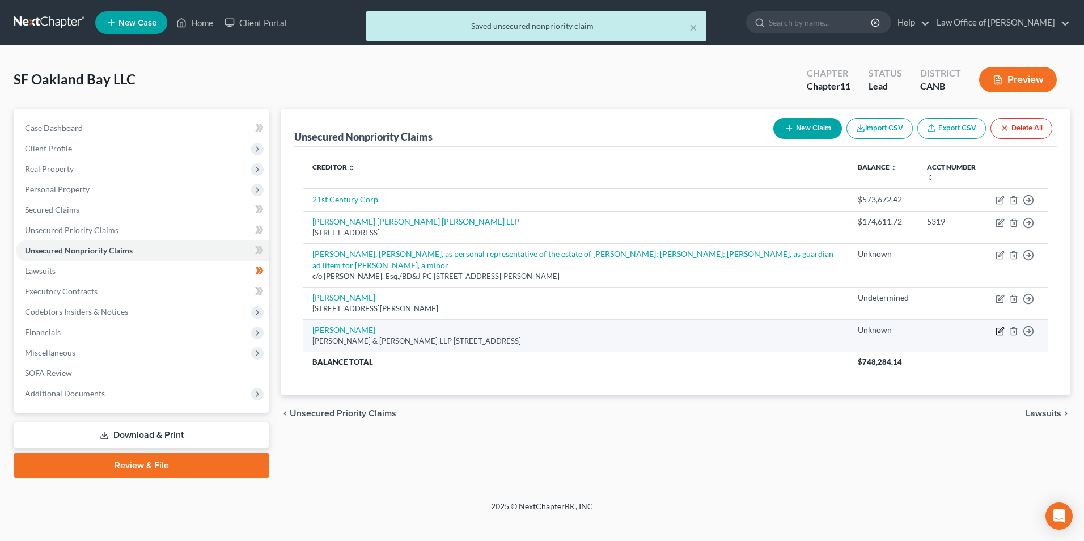
click at [999, 327] on icon "button" at bounding box center [1000, 331] width 9 height 9
select select "11"
select select "14"
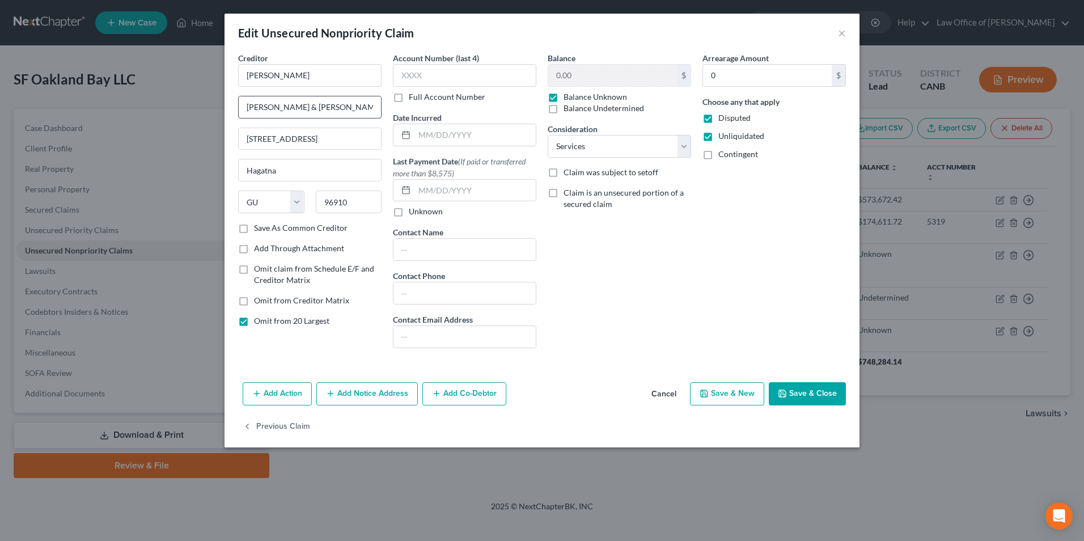
click at [242, 110] on input "[PERSON_NAME] & [PERSON_NAME] LLP" at bounding box center [310, 107] width 142 height 22
type input "c/o [PERSON_NAME] & [PERSON_NAME] LLP"
click at [280, 136] on input "[STREET_ADDRESS]" at bounding box center [310, 139] width 142 height 22
type input "[STREET_ADDRESS]"
click at [785, 391] on icon "button" at bounding box center [782, 393] width 7 height 7
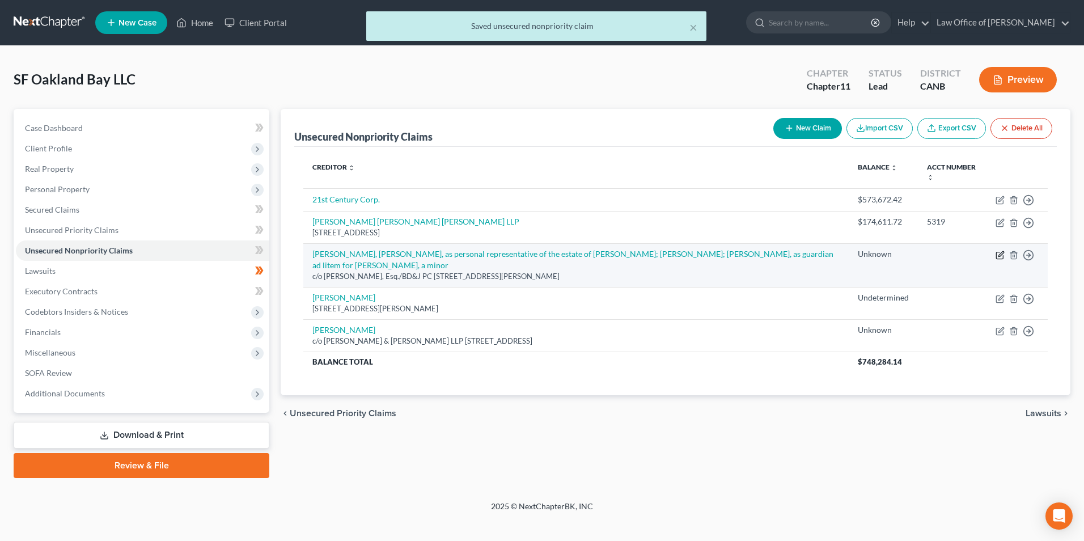
click at [998, 251] on icon "button" at bounding box center [1000, 255] width 9 height 9
select select "4"
select select "11"
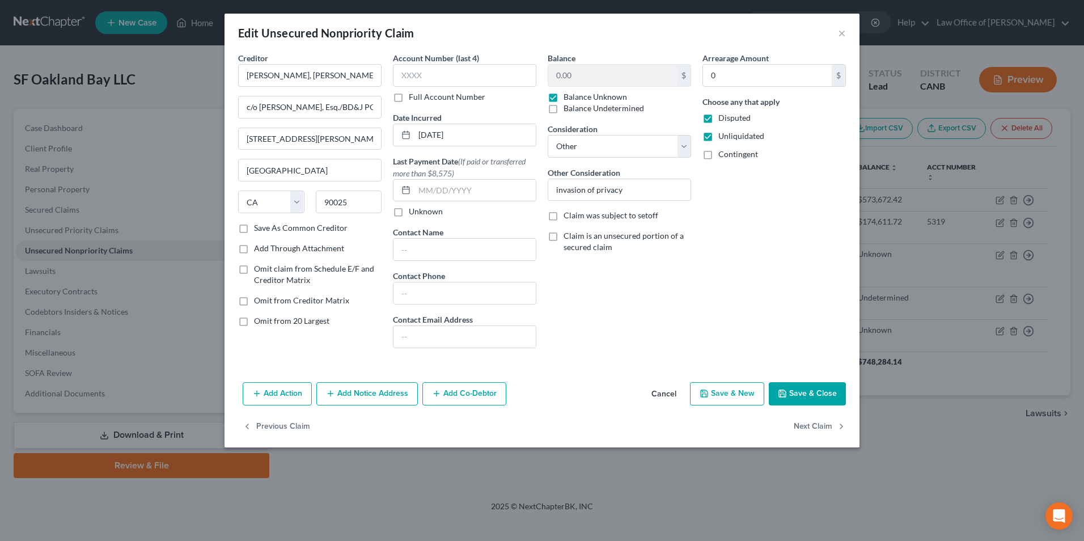
click at [564, 104] on label "Balance Undetermined" at bounding box center [604, 108] width 81 height 11
click at [568, 104] on input "Balance Undetermined" at bounding box center [571, 106] width 7 height 7
checkbox input "true"
checkbox input "false"
click at [793, 389] on button "Save & Close" at bounding box center [807, 394] width 77 height 24
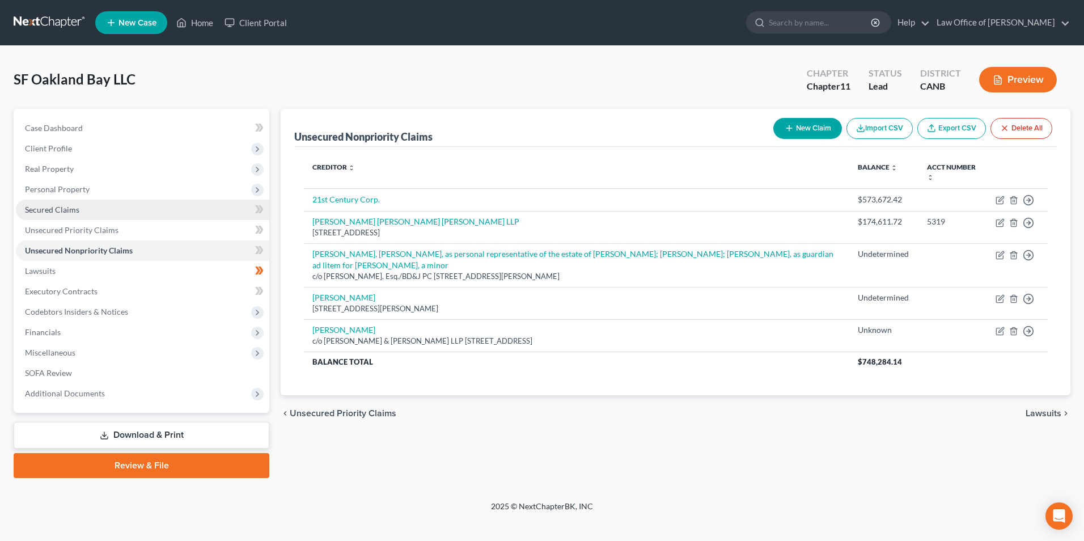
click at [75, 209] on span "Secured Claims" at bounding box center [52, 210] width 54 height 10
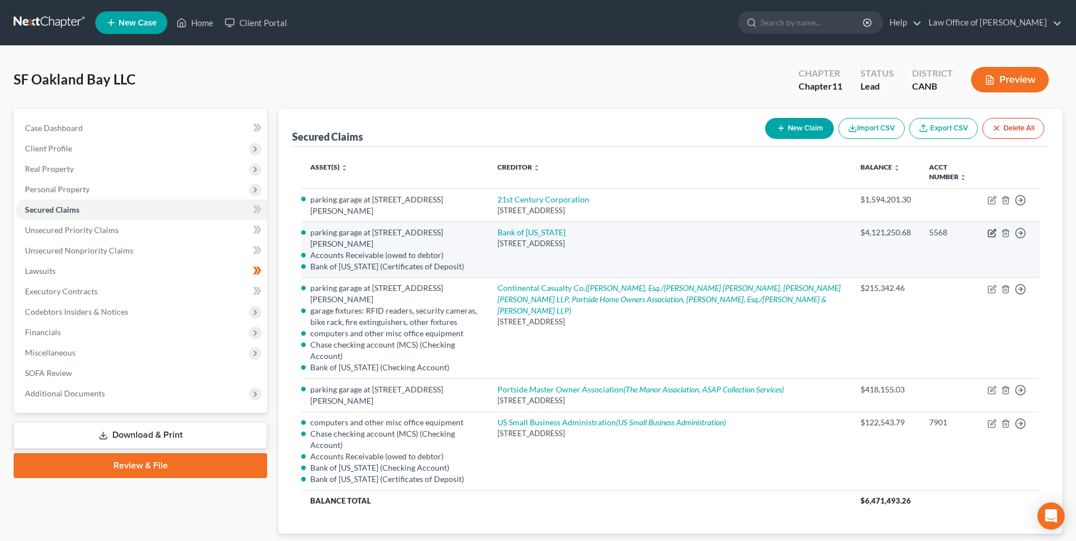
click at [994, 234] on icon "button" at bounding box center [991, 233] width 7 height 7
select select "12"
select select "0"
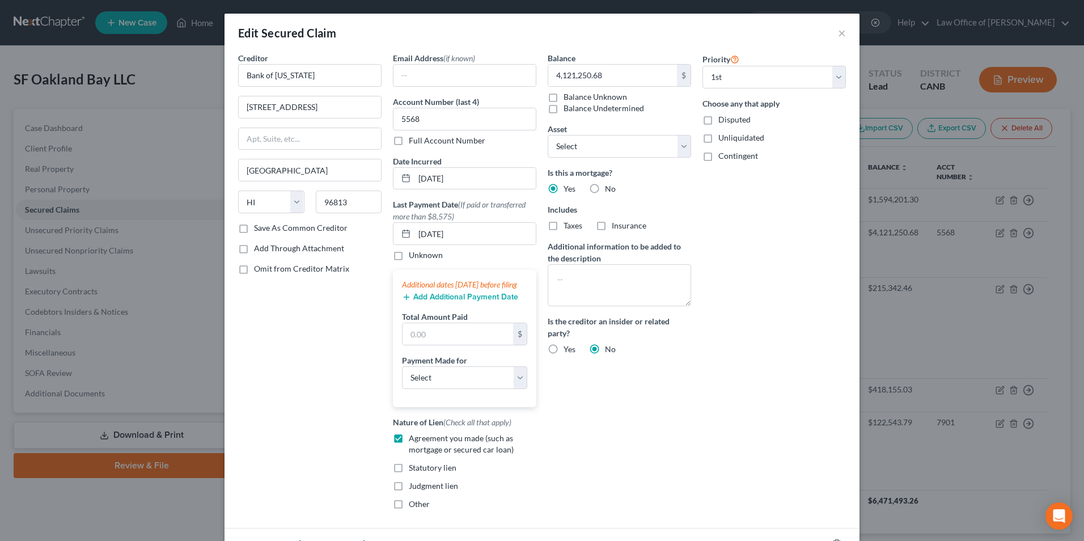
select select "2769498"
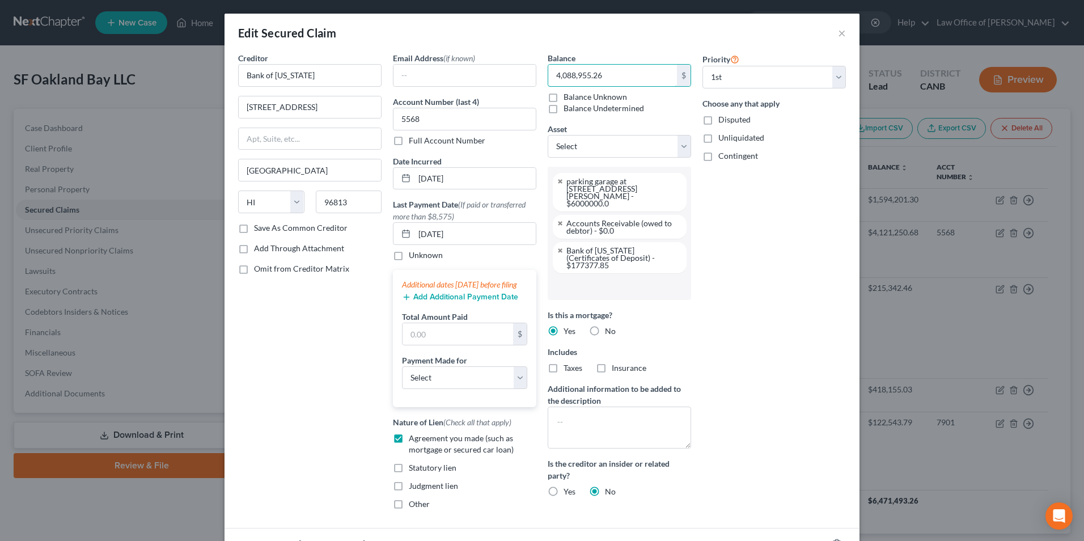
scroll to position [217, 0]
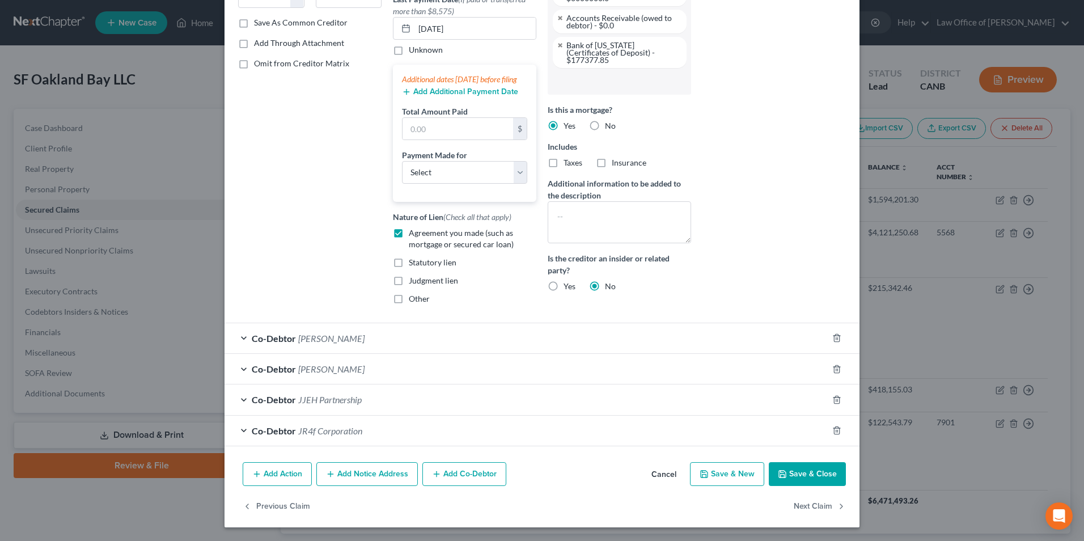
type input "4,088,955.26"
click at [803, 464] on button "Save & Close" at bounding box center [807, 474] width 77 height 24
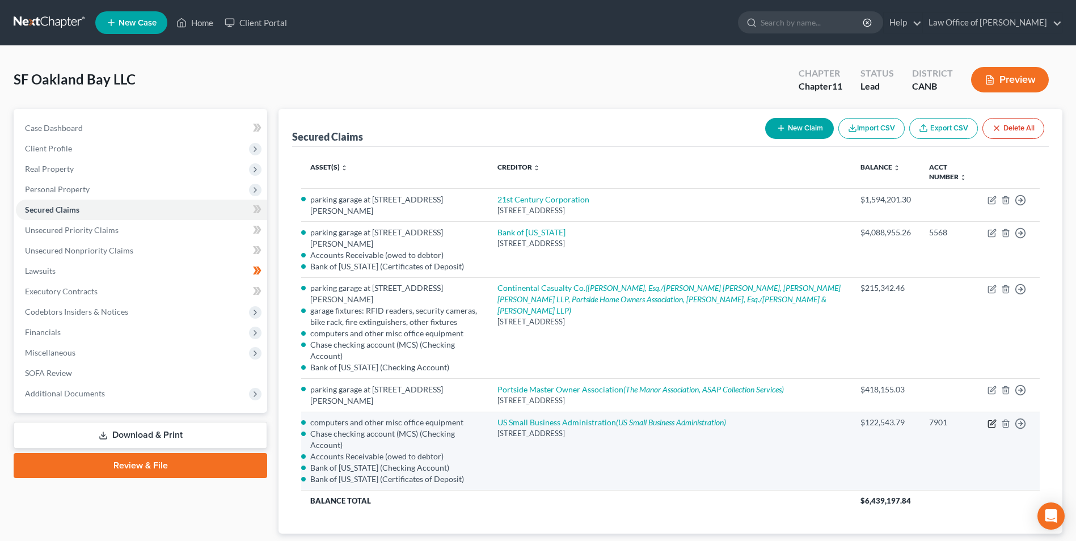
click at [991, 419] on icon "button" at bounding box center [991, 423] width 9 height 9
select select "0"
select select "1"
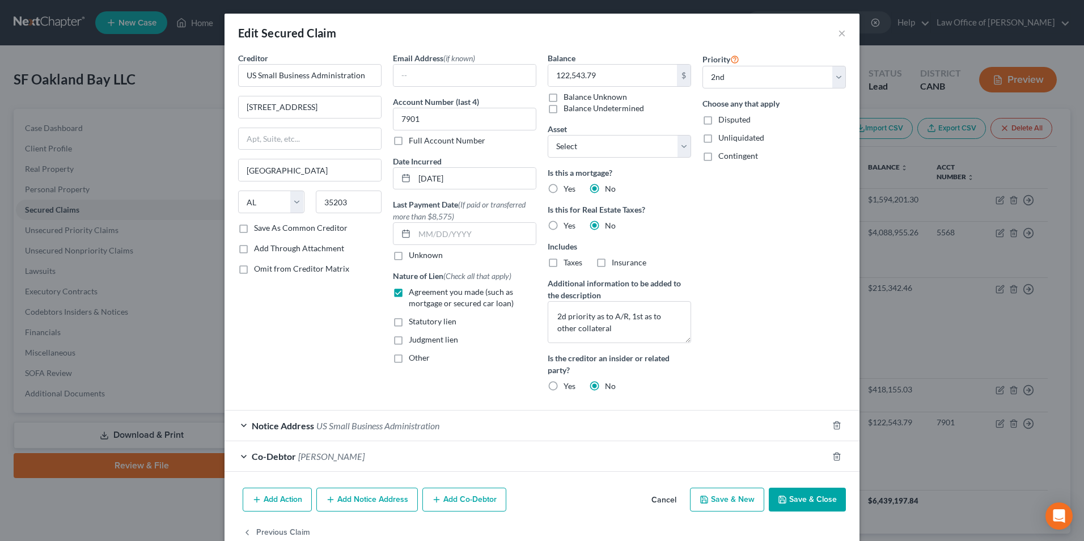
scroll to position [102, 0]
select select "2769500"
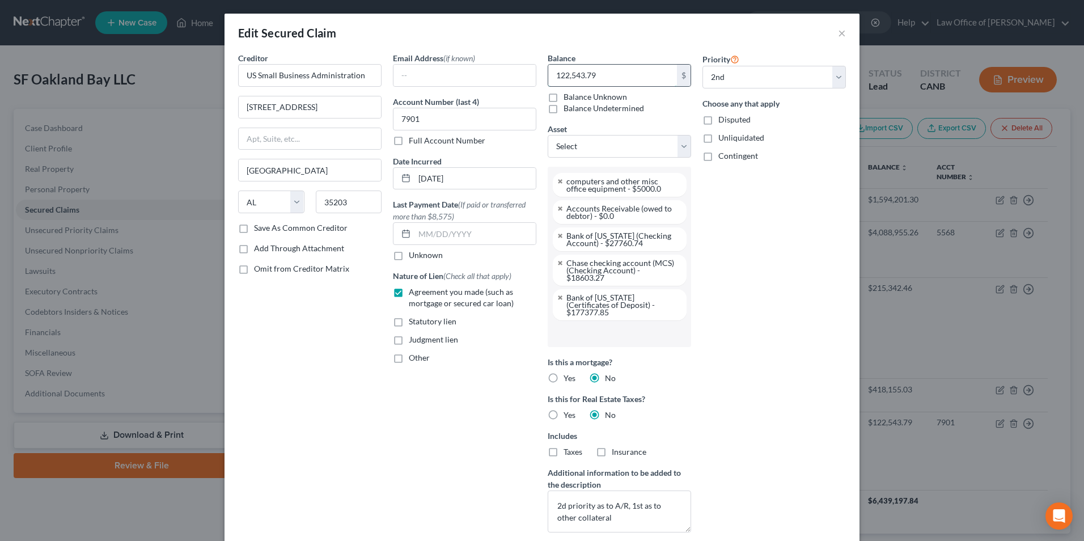
click at [616, 78] on input "122,543.79" at bounding box center [612, 76] width 129 height 22
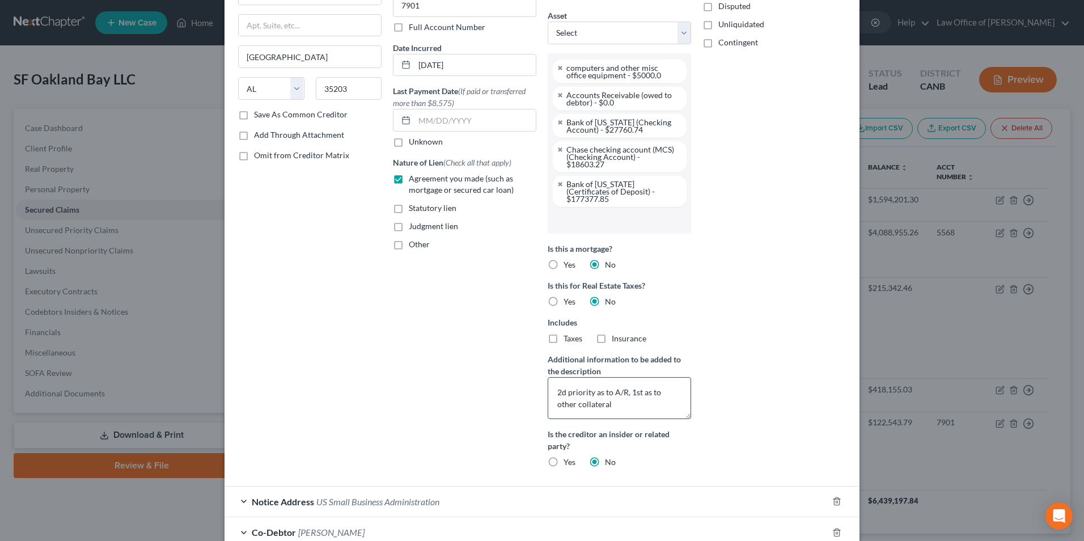
type input "121,771.04"
click at [622, 384] on textarea "2d priority as to A/R, 1st as to other collateral" at bounding box center [619, 398] width 143 height 42
type textarea "2d priority as to A/R and CD, 1st as to other collateral"
click at [747, 354] on div "Priority Select 1st 2nd 3rd 4th 5th 6th 7th 8th 9th 10th 11th 12th 13th 14th 15…" at bounding box center [774, 208] width 155 height 538
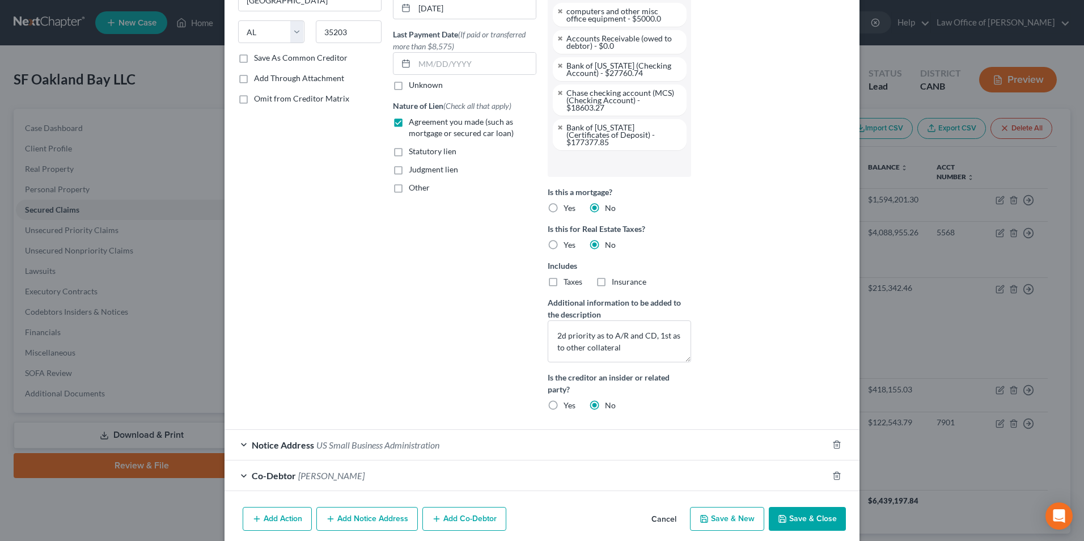
click at [802, 511] on button "Save & Close" at bounding box center [807, 519] width 77 height 24
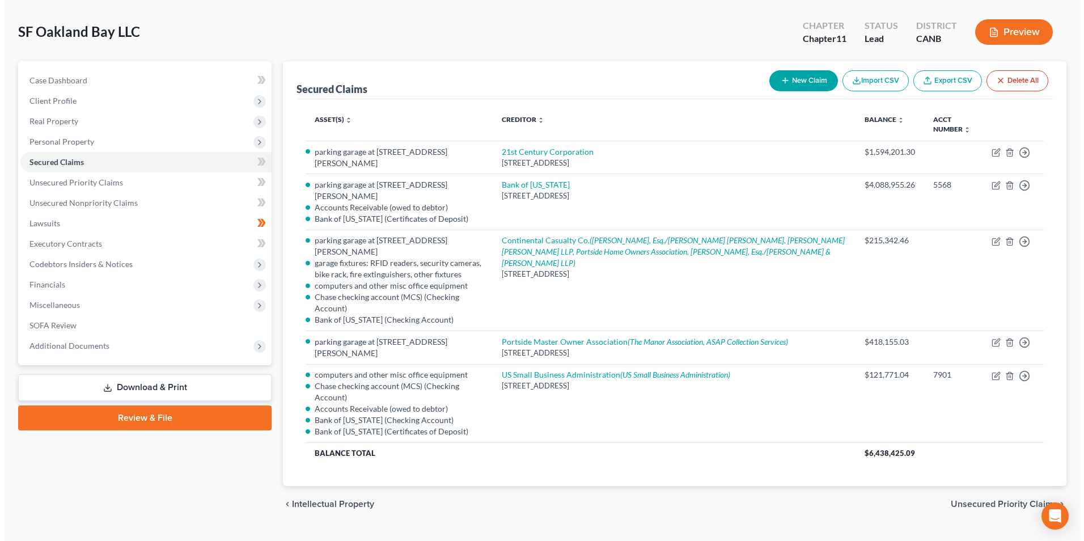
scroll to position [0, 0]
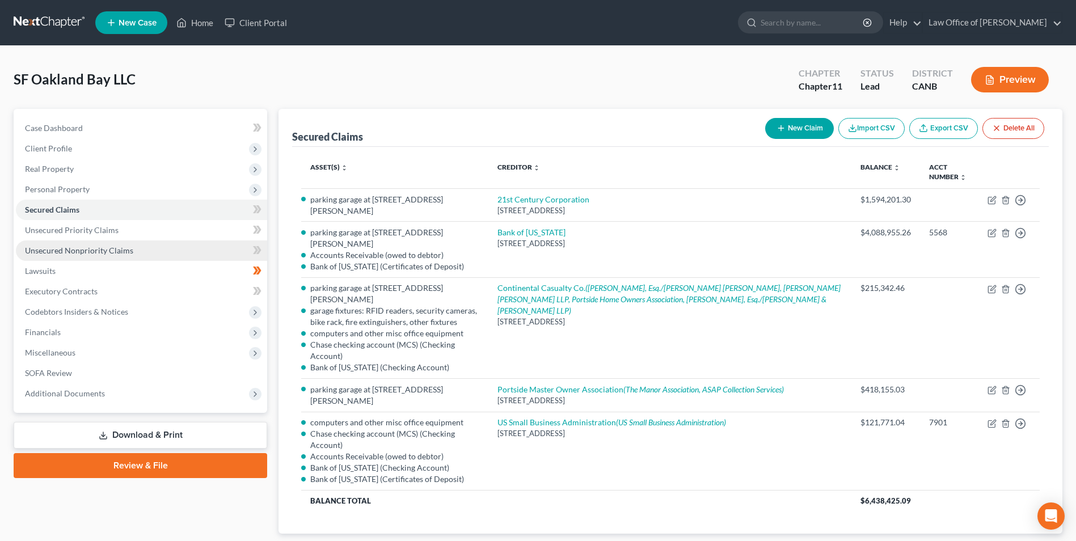
click at [37, 249] on span "Unsecured Nonpriority Claims" at bounding box center [79, 251] width 108 height 10
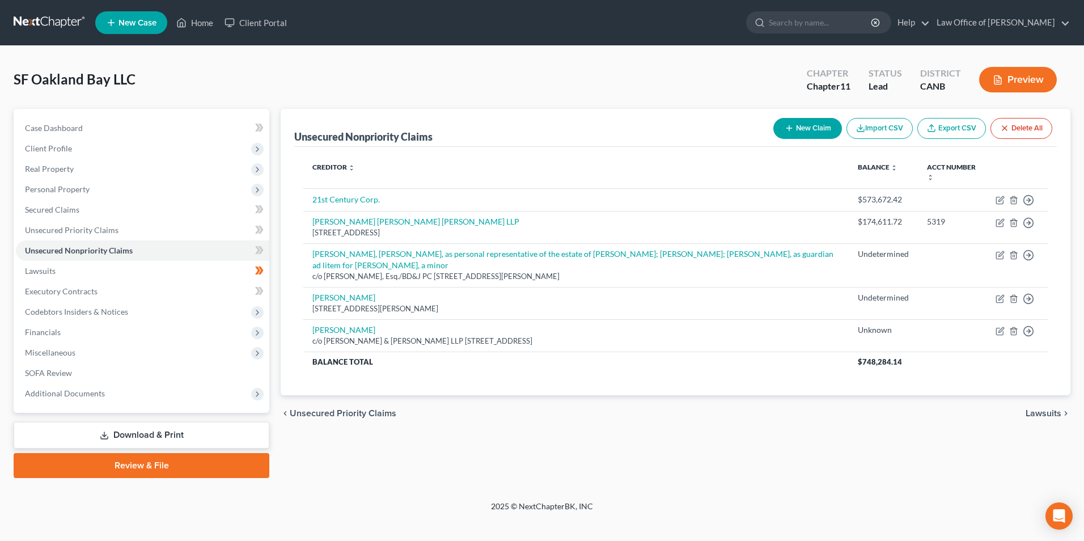
click at [802, 126] on button "New Claim" at bounding box center [807, 128] width 69 height 21
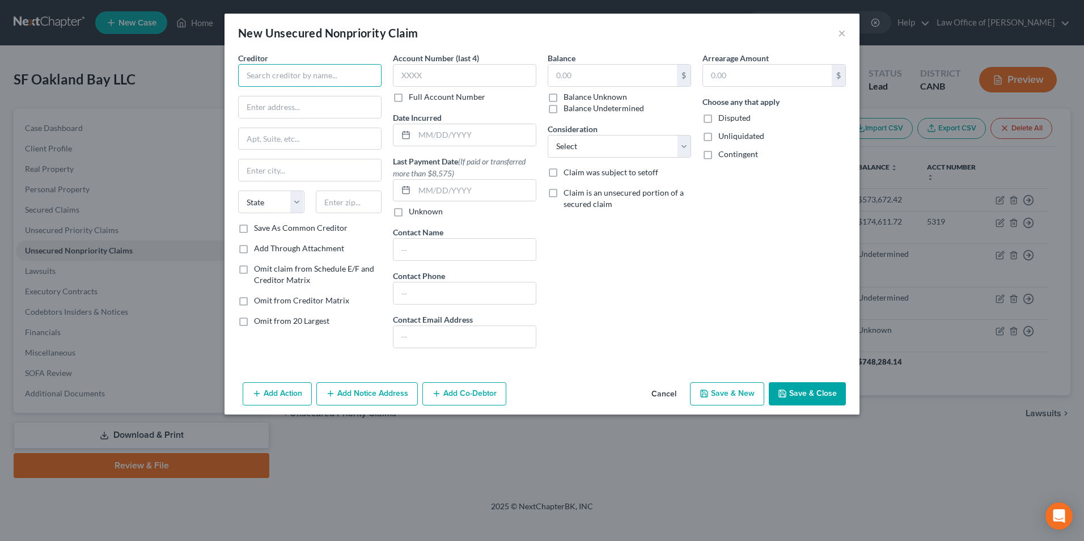
click at [291, 78] on input "text" at bounding box center [309, 75] width 143 height 23
type input "CCSF"
type input "1 [PERSON_NAME] Pl"
type input "[GEOGRAPHIC_DATA][PERSON_NAME] 140"
type input "[GEOGRAPHIC_DATA]"
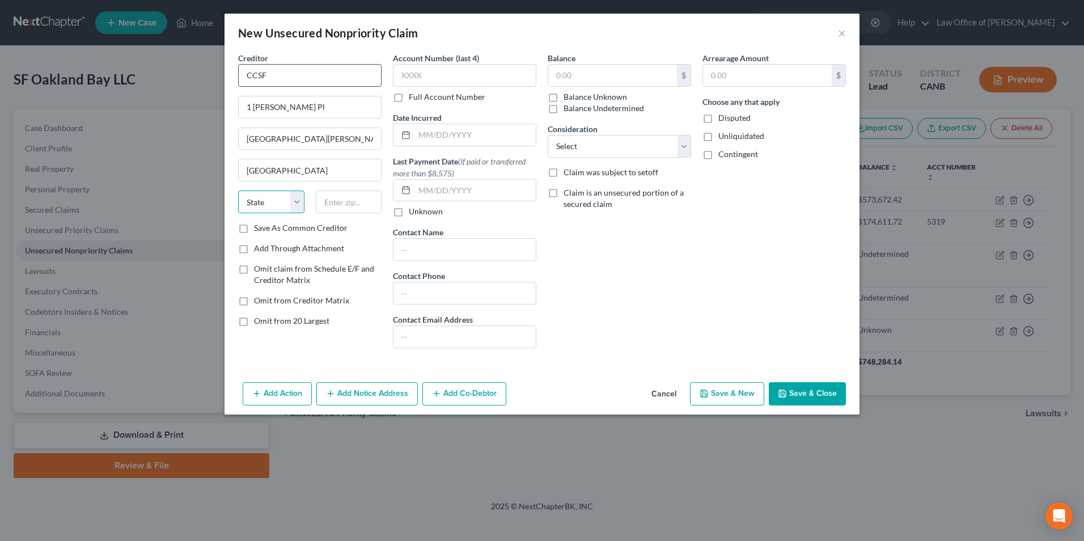
select select "4"
type input "94102"
click at [437, 76] on input "text" at bounding box center [464, 75] width 143 height 23
type input "2042"
click at [438, 130] on input "text" at bounding box center [474, 135] width 121 height 22
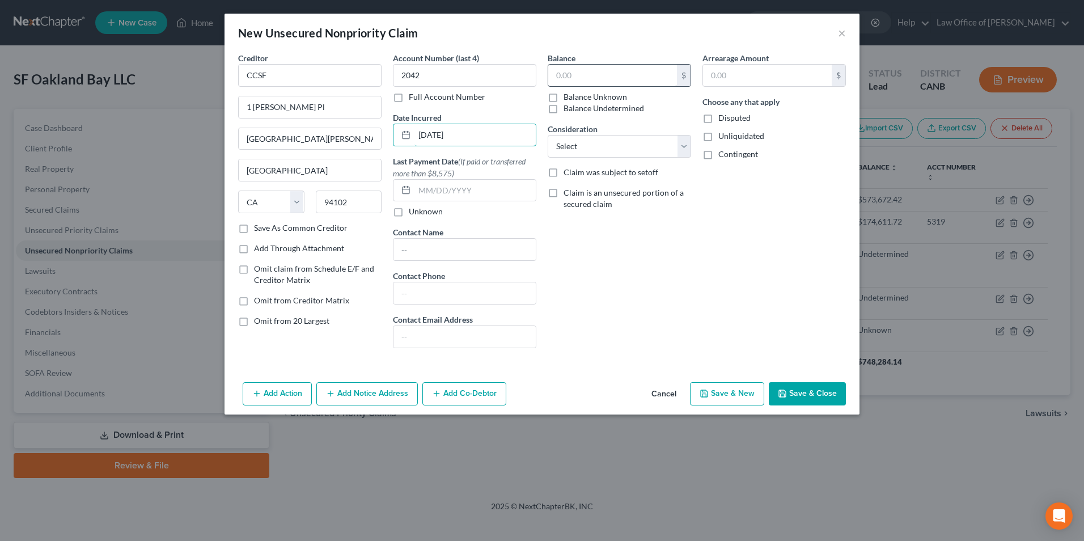
type input "[DATE]"
click at [620, 73] on input "text" at bounding box center [612, 76] width 129 height 22
type input "1,052.80"
click at [718, 116] on label "Disputed" at bounding box center [734, 117] width 32 height 11
click at [723, 116] on input "Disputed" at bounding box center [726, 115] width 7 height 7
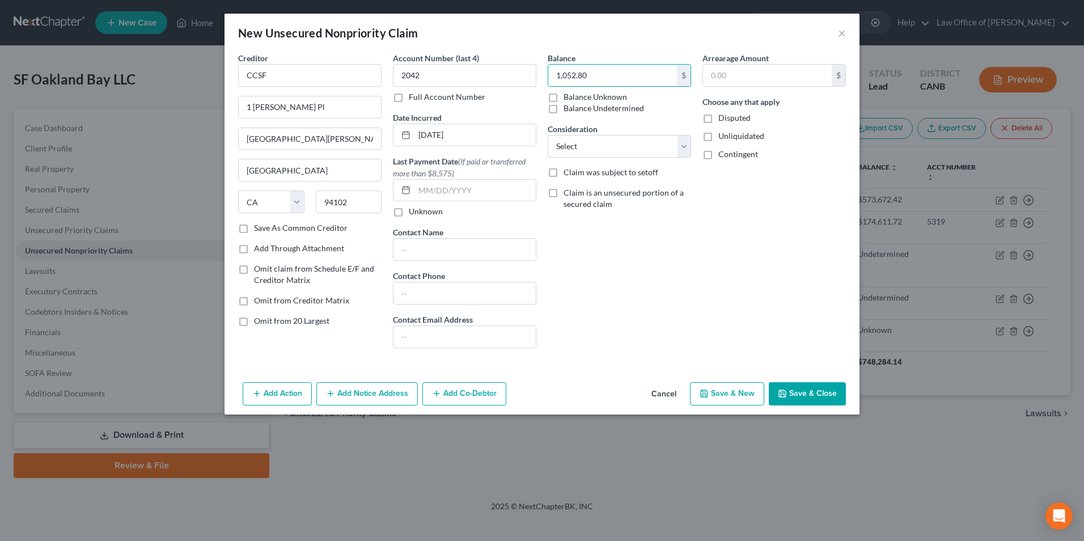
checkbox input "true"
click at [688, 147] on select "Select Cable / Satellite Services Collection Agency Credit Card Debt Debt Couns…" at bounding box center [619, 146] width 143 height 23
select select "11"
click at [548, 135] on select "Select Cable / Satellite Services Collection Agency Credit Card Debt Debt Couns…" at bounding box center [619, 146] width 143 height 23
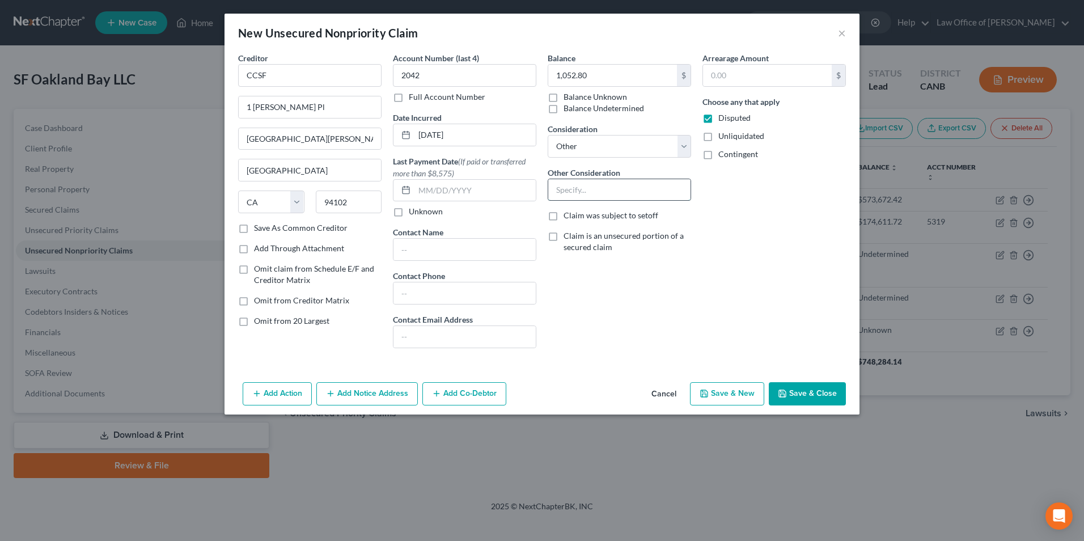
click at [554, 190] on input "text" at bounding box center [619, 190] width 142 height 22
type input "property tax on property conveyed to third party in [DATE]."
click at [792, 393] on button "Save & Close" at bounding box center [807, 394] width 77 height 24
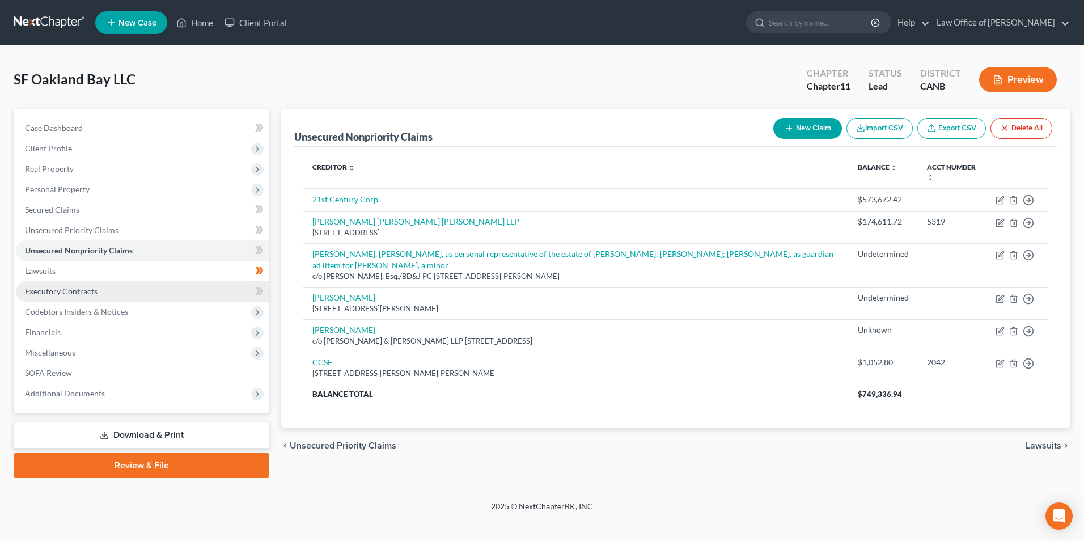
click at [75, 297] on link "Executory Contracts" at bounding box center [142, 291] width 253 height 20
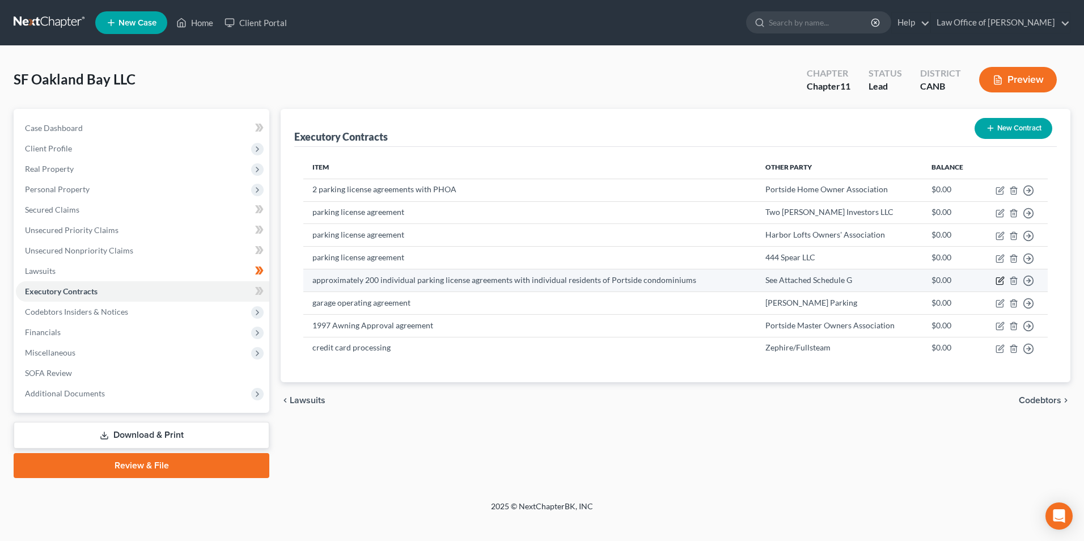
click at [1001, 283] on icon "button" at bounding box center [1000, 280] width 9 height 9
select select "2"
select select "0"
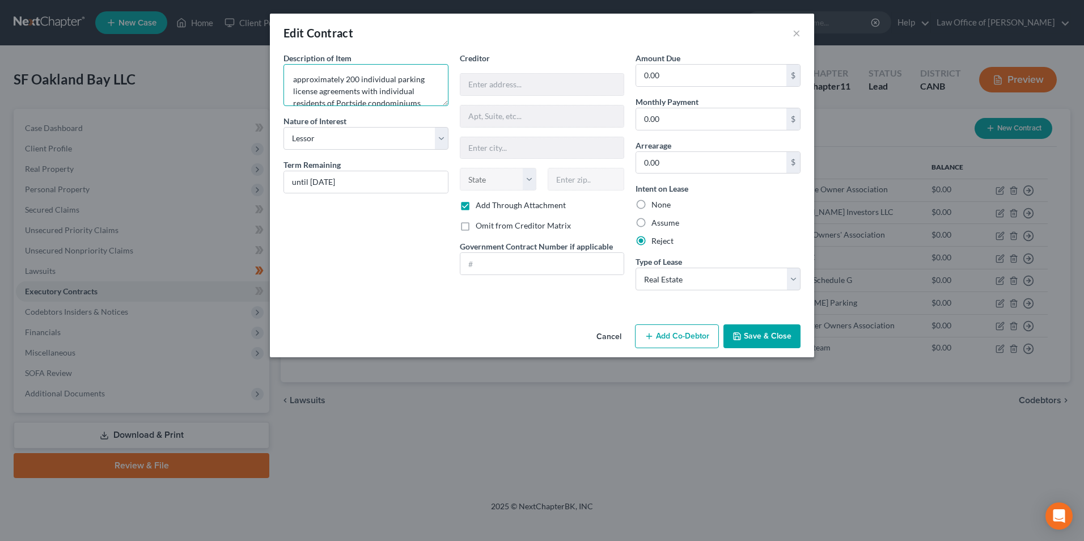
click at [349, 83] on textarea "approximately 200 individual parking license agreements with individual residen…" at bounding box center [365, 85] width 165 height 42
drag, startPoint x: 336, startPoint y: 89, endPoint x: 359, endPoint y: 89, distance: 23.2
click at [359, 89] on textarea "approximately 240 individual parking license agreements with individual residen…" at bounding box center [365, 85] width 165 height 42
click at [366, 92] on textarea "approximately 240 individual parking license agreements with individual residen…" at bounding box center [365, 85] width 165 height 42
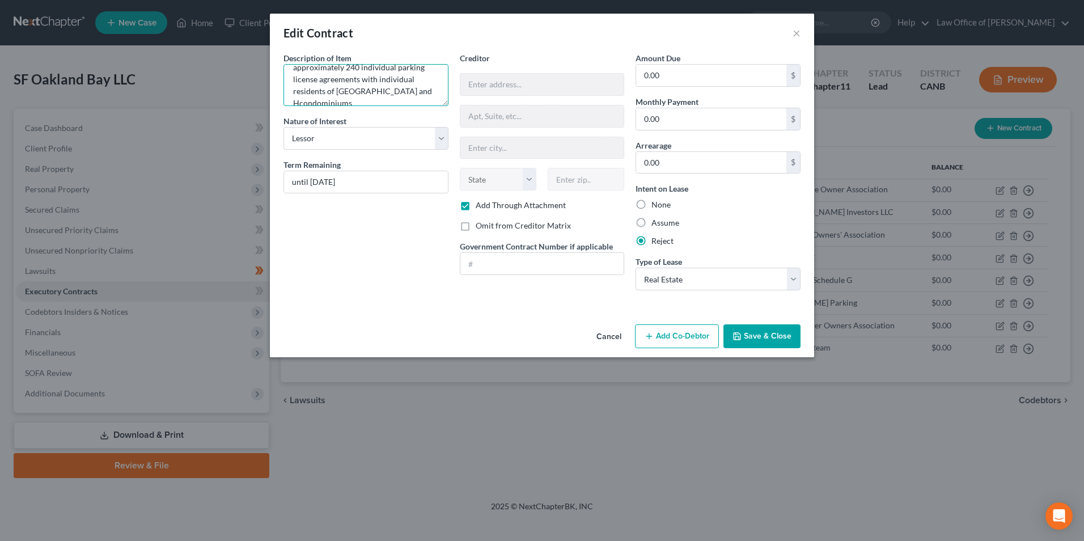
scroll to position [14, 0]
type textarea "approximately 240 individual parking license agreements with individual residen…"
click at [753, 331] on button "Save & Close" at bounding box center [761, 336] width 77 height 24
